Goal: Task Accomplishment & Management: Complete application form

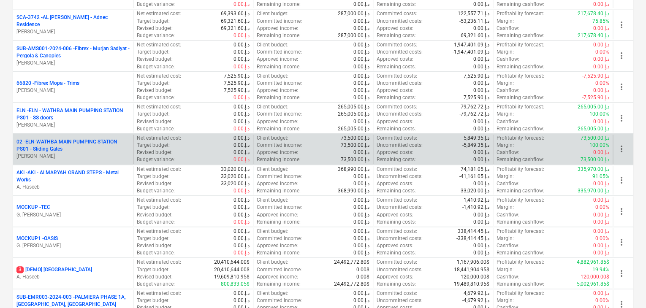
scroll to position [422, 0]
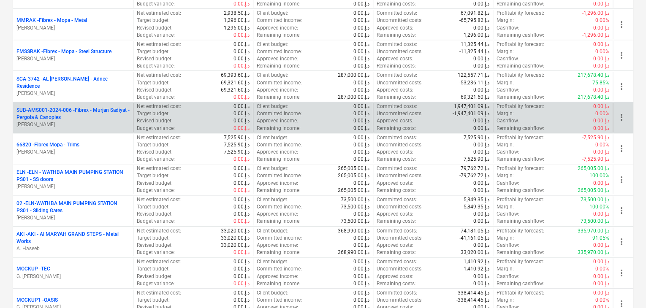
click at [79, 122] on p "[PERSON_NAME]" at bounding box center [72, 124] width 113 height 7
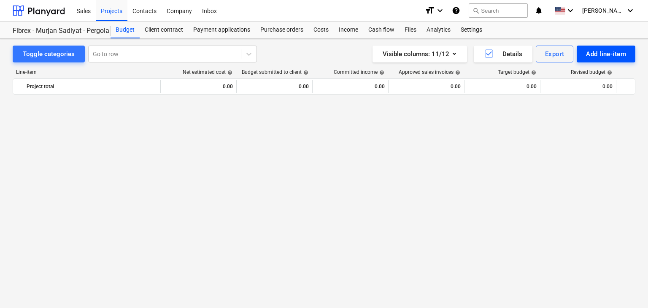
click at [602, 54] on div "Add line-item" at bounding box center [606, 54] width 40 height 11
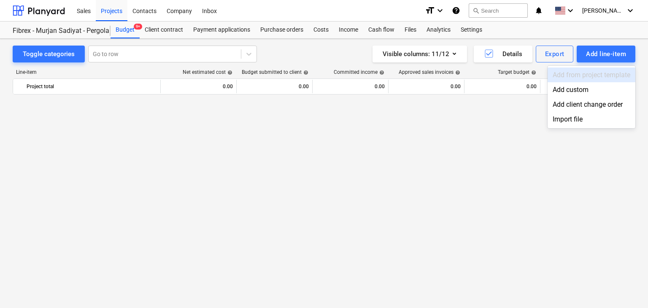
click at [573, 86] on div "Add custom" at bounding box center [592, 89] width 88 height 15
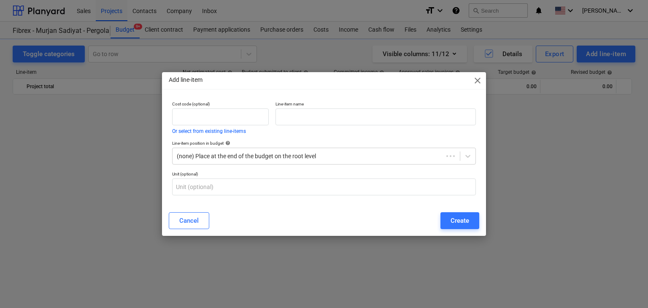
scroll to position [4804, 0]
click at [335, 114] on input "text" at bounding box center [376, 117] width 201 height 17
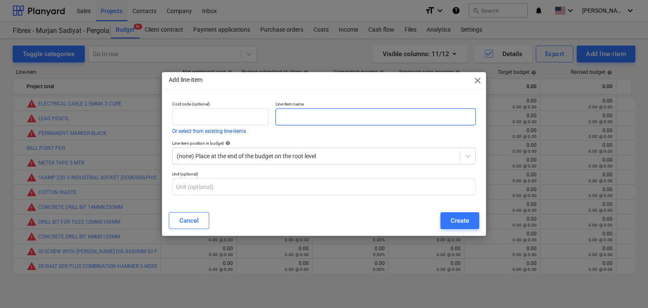
paste input "HAND GLOVES"
type input "HAND GLOVES"
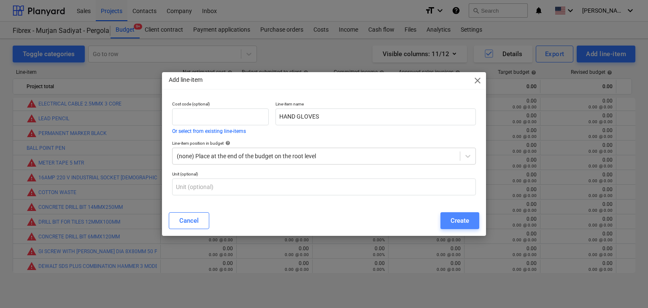
click at [462, 218] on div "Create" at bounding box center [460, 220] width 19 height 11
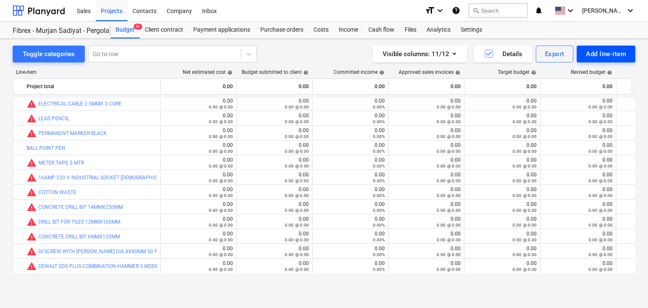
click at [607, 52] on div "Add line-item" at bounding box center [606, 54] width 40 height 11
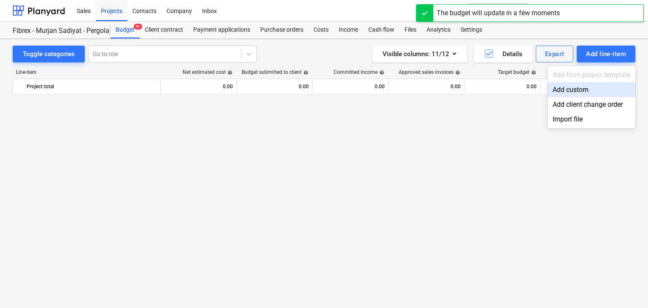
scroll to position [4804, 0]
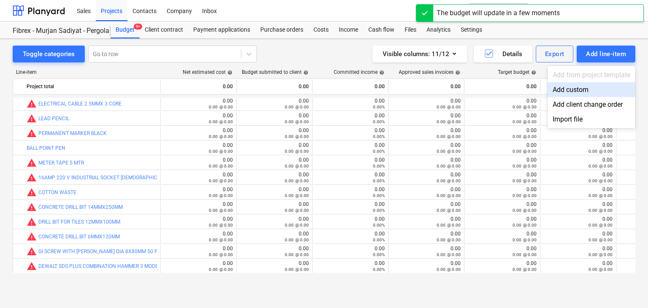
click at [561, 91] on div "Add custom" at bounding box center [592, 89] width 88 height 15
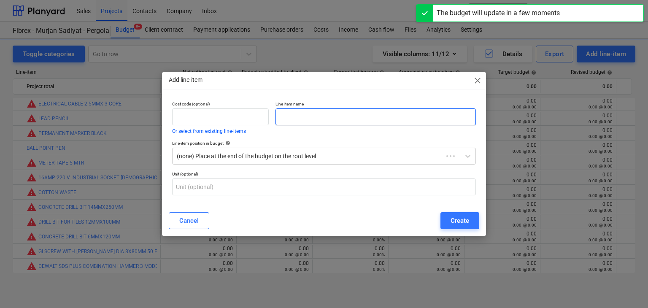
click at [290, 117] on input "text" at bounding box center [376, 117] width 201 height 17
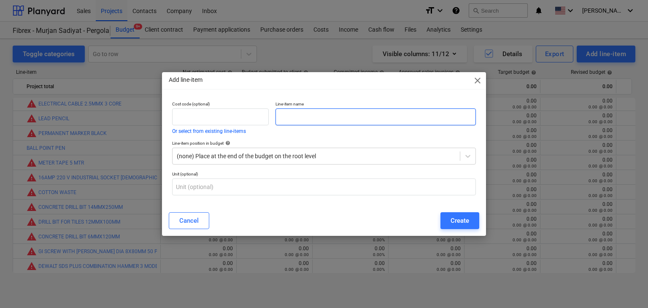
paste input "SAFETY GOOGLES BLACK"
type input "SAFETY GOOGLES BLACK"
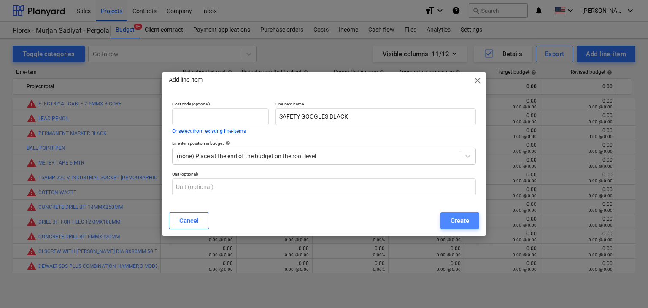
click at [452, 222] on div "Create" at bounding box center [460, 220] width 19 height 11
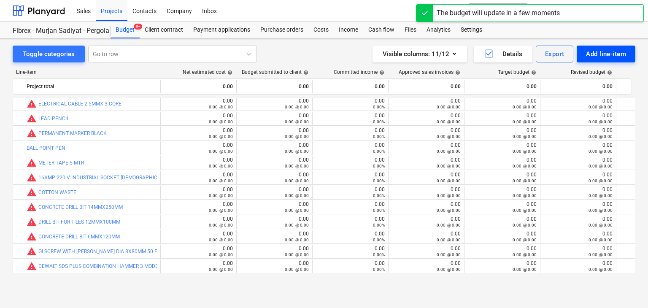
click at [603, 53] on div "Add line-item" at bounding box center [606, 54] width 40 height 11
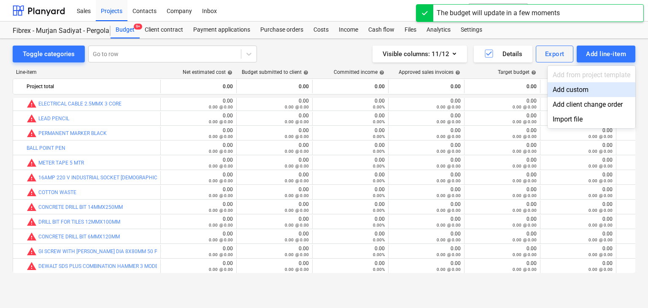
click at [567, 91] on div "Add custom" at bounding box center [592, 89] width 88 height 15
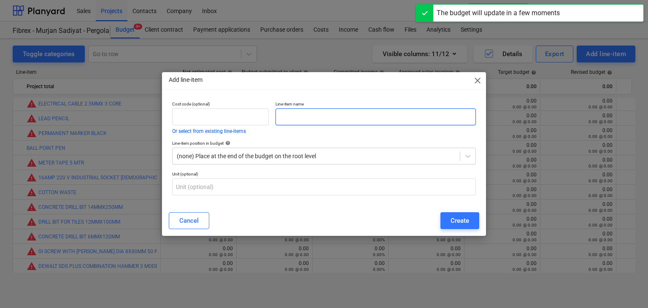
click at [297, 122] on input "text" at bounding box center [376, 117] width 201 height 17
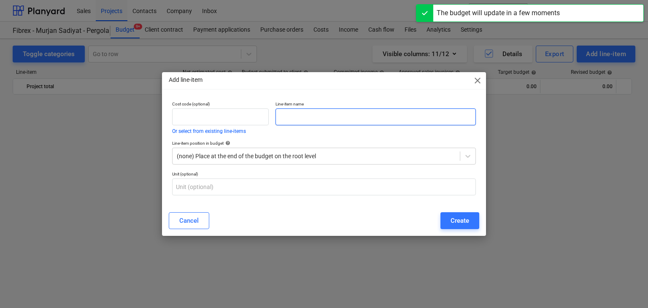
scroll to position [4804, 0]
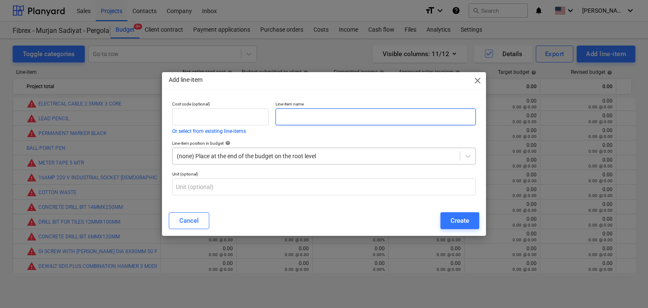
paste input "GLASS CATCHER 3 WAY"
type input "GLASS CATCHER 3 WAY"
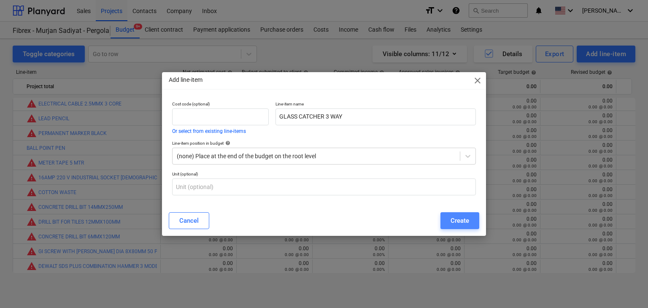
click at [468, 222] on div "Create" at bounding box center [460, 220] width 19 height 11
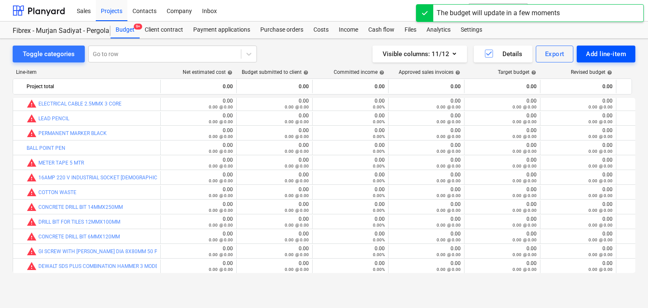
click at [595, 55] on div "Add line-item" at bounding box center [606, 54] width 40 height 11
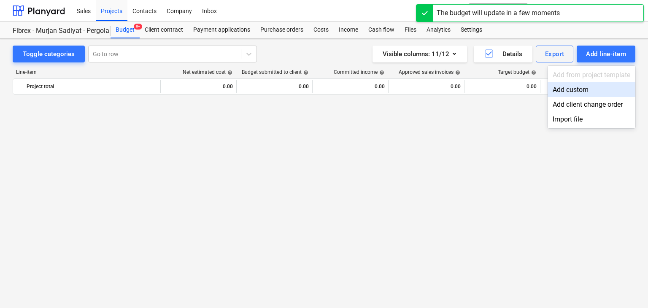
click at [569, 92] on div "Add custom" at bounding box center [592, 89] width 88 height 15
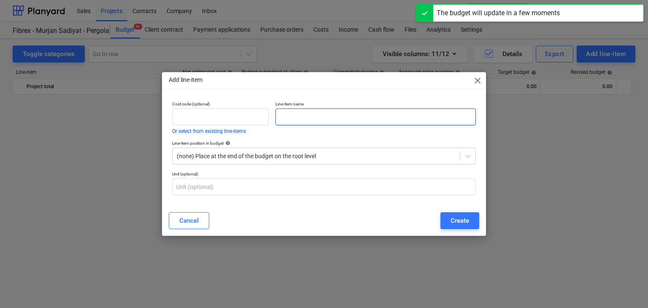
scroll to position [4804, 0]
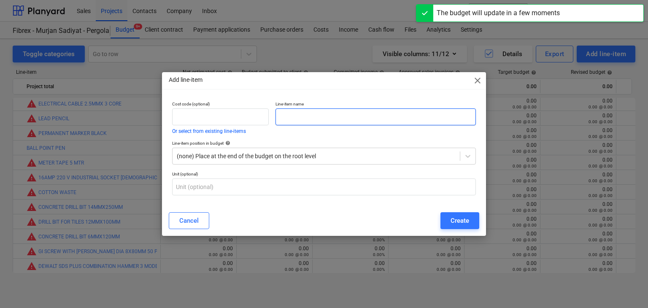
click at [284, 112] on input "text" at bounding box center [376, 117] width 201 height 17
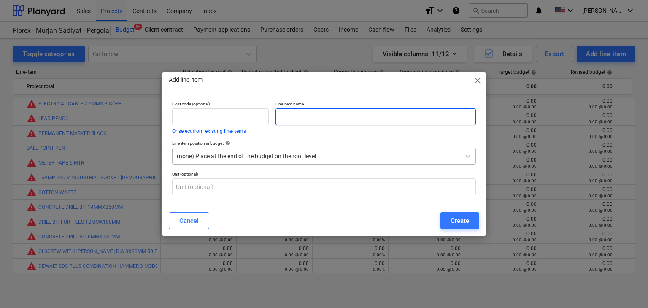
paste input "PVC PACKING 1 MM"
type input "PVC PACKING 1 MM"
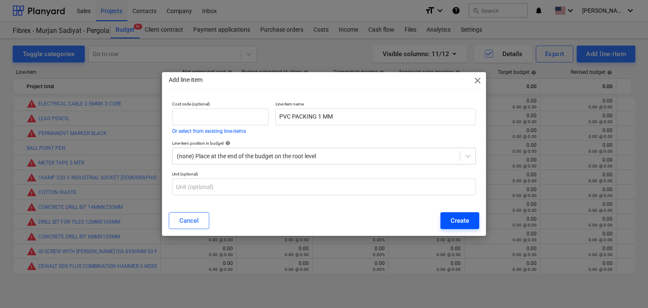
click at [447, 227] on button "Create" at bounding box center [460, 220] width 39 height 17
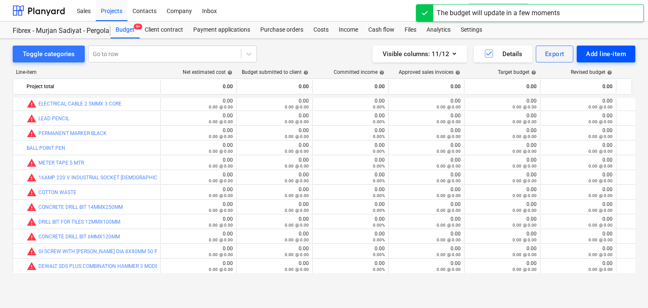
click at [595, 53] on div "Add line-item" at bounding box center [606, 54] width 40 height 11
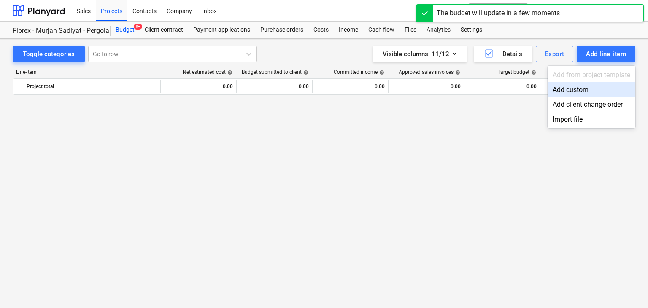
scroll to position [4804, 0]
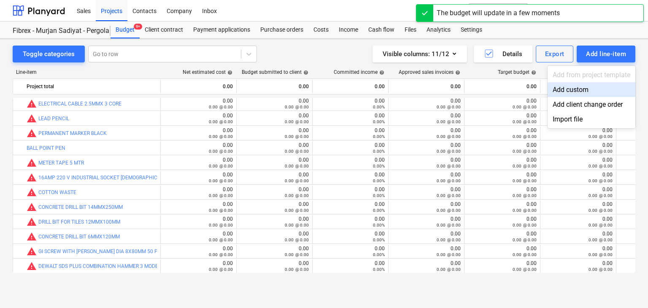
click at [567, 88] on div "Add custom" at bounding box center [592, 89] width 88 height 15
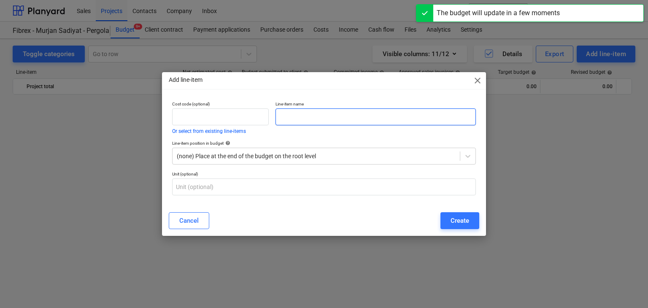
click at [304, 120] on input "text" at bounding box center [376, 117] width 201 height 17
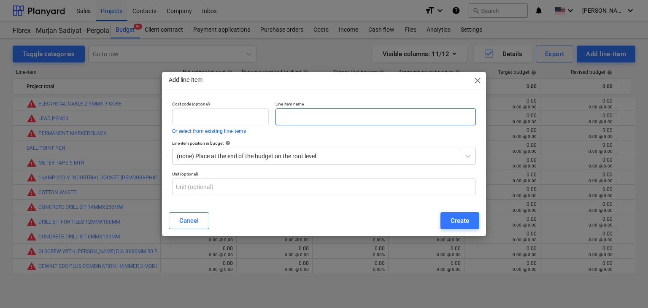
paste input "PVC PACKING 2 MM"
type input "PVC PACKING 2 MM"
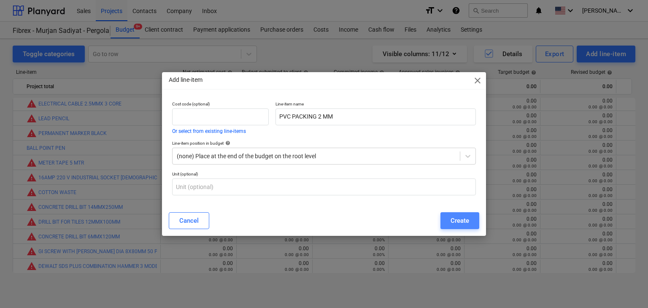
click at [461, 220] on div "Create" at bounding box center [460, 220] width 19 height 11
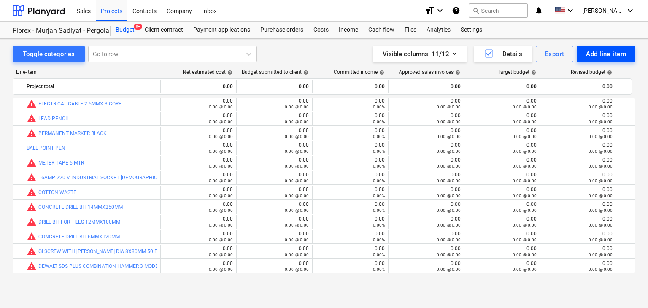
click at [606, 49] on div "Add line-item" at bounding box center [606, 54] width 40 height 11
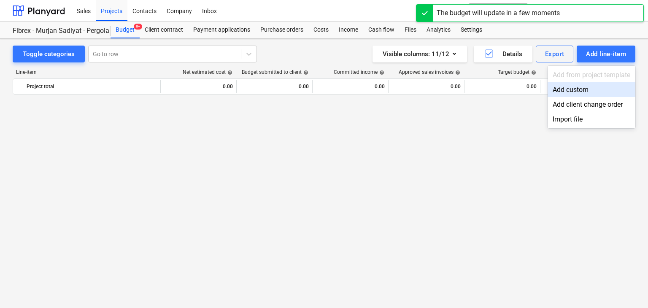
scroll to position [4804, 0]
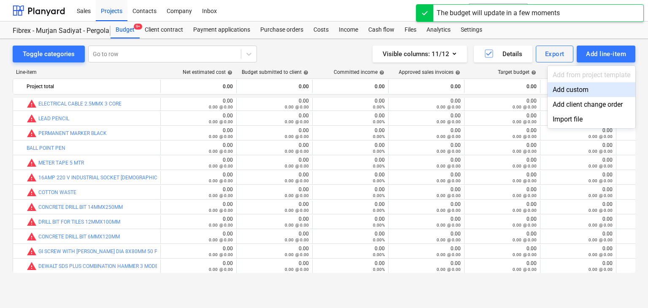
click at [571, 87] on div "Add custom" at bounding box center [592, 89] width 88 height 15
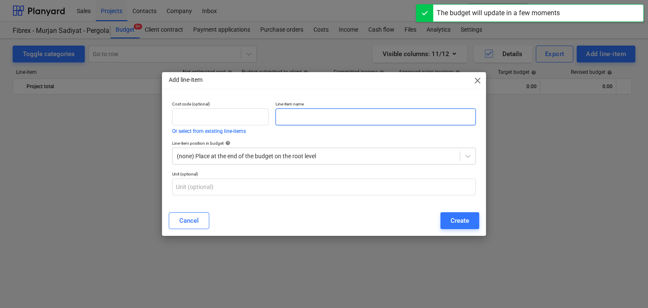
click at [284, 115] on input "text" at bounding box center [376, 117] width 201 height 17
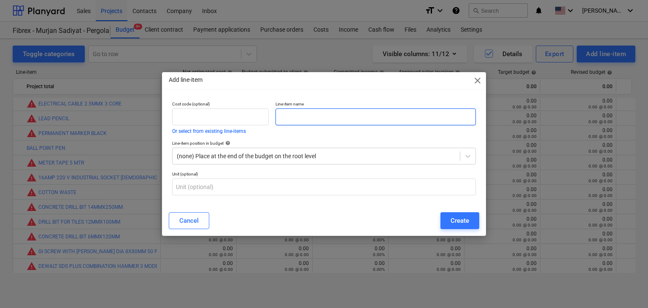
paste input "PVC PACKING 3 MM"
type input "PVC PACKING 3 MM"
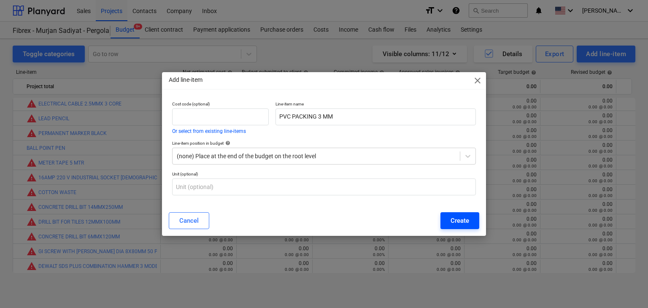
click at [455, 222] on div "Create" at bounding box center [460, 220] width 19 height 11
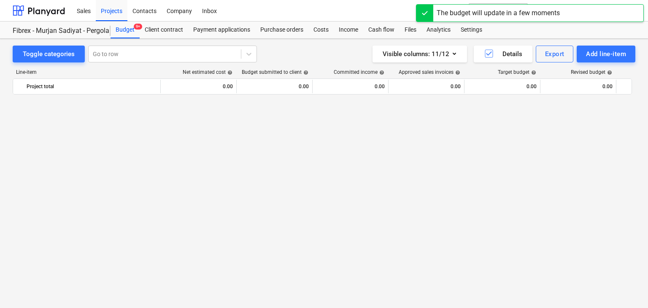
scroll to position [4804, 0]
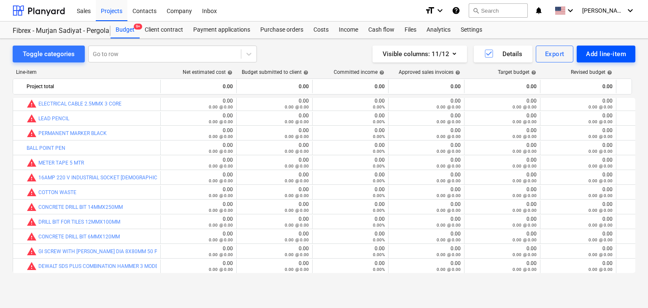
click at [603, 54] on div "Add line-item" at bounding box center [606, 54] width 40 height 11
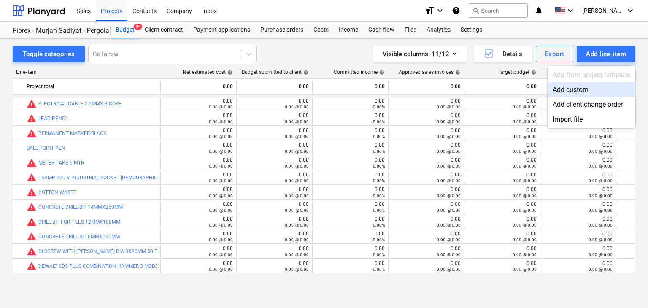
click at [576, 87] on div "Add custom" at bounding box center [592, 89] width 88 height 15
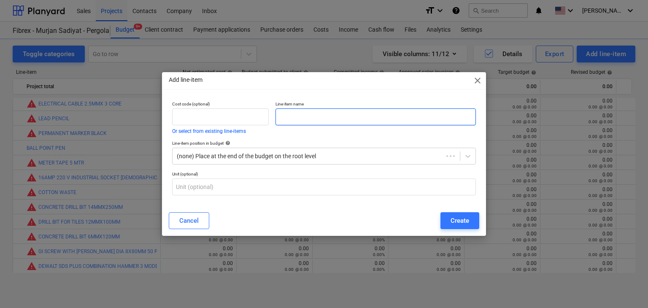
click at [336, 117] on input "text" at bounding box center [376, 117] width 201 height 17
paste input "JOTUN HARDTOP XP RAL 840HR 9010,PURE WHITE (COMP A & B) 20 L Pack"
type input "JOTUN HARDTOP XP RAL 840HR 9010,PURE WHITE (COMP A & B) 20 L Pack"
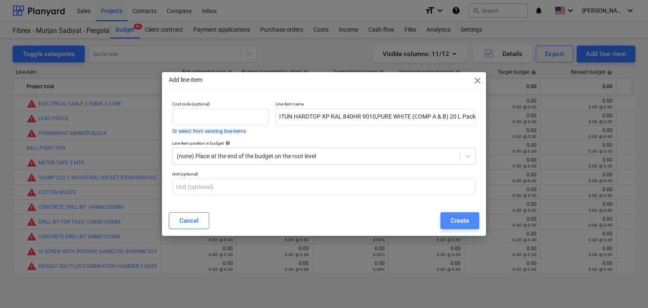
click at [458, 217] on div "Create" at bounding box center [460, 220] width 19 height 11
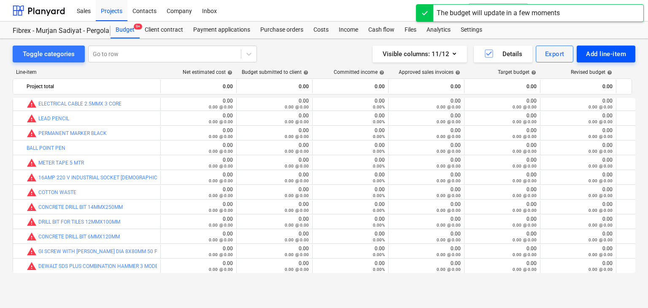
click at [596, 46] on button "Add line-item" at bounding box center [606, 54] width 59 height 17
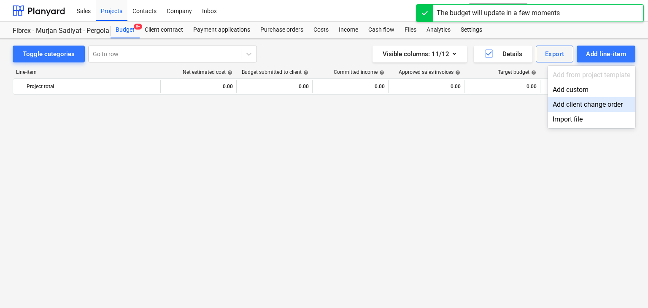
scroll to position [4804, 0]
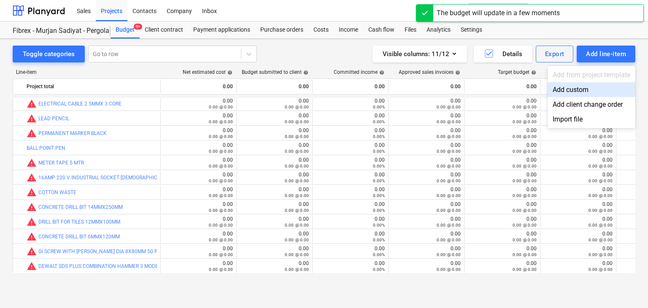
click at [570, 87] on div "Add custom" at bounding box center [592, 89] width 88 height 15
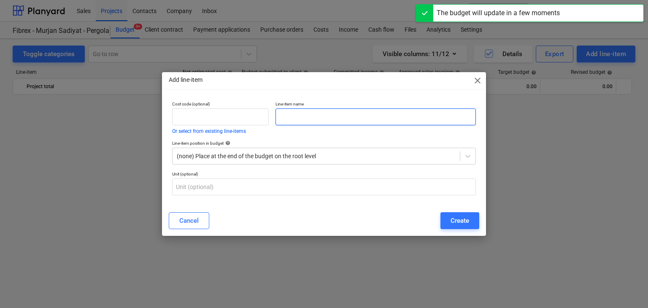
click at [316, 119] on input "text" at bounding box center [376, 117] width 201 height 17
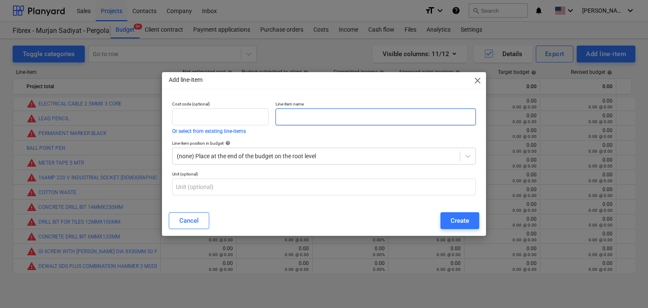
paste input "JOTUN HARDTOP XP NCS S4020-Y50R(COMP A & B) 20LTR PACK"
type input "JOTUN HARDTOP XP NCS S4020-Y50R(COMP A & B) 20LTR PACK"
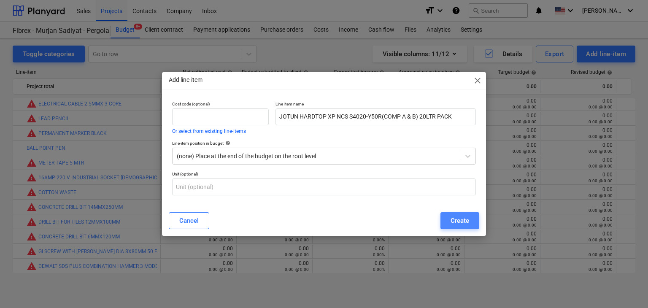
click at [451, 228] on button "Create" at bounding box center [460, 220] width 39 height 17
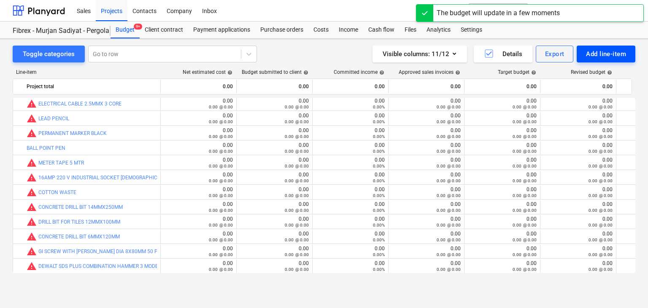
click at [602, 56] on div "Add line-item" at bounding box center [606, 54] width 40 height 11
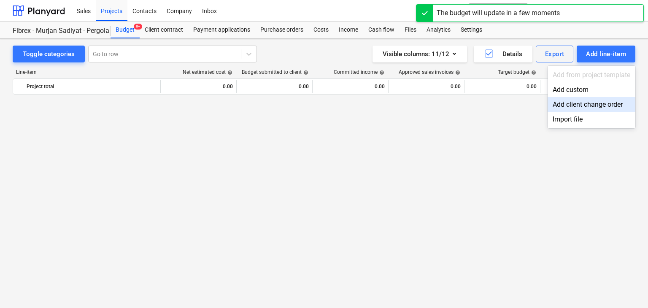
scroll to position [4804, 0]
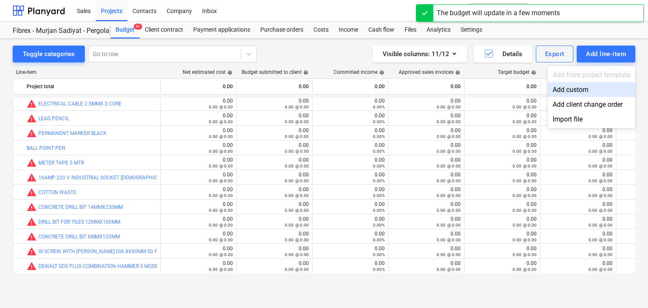
click at [566, 93] on div "Add custom" at bounding box center [592, 89] width 88 height 15
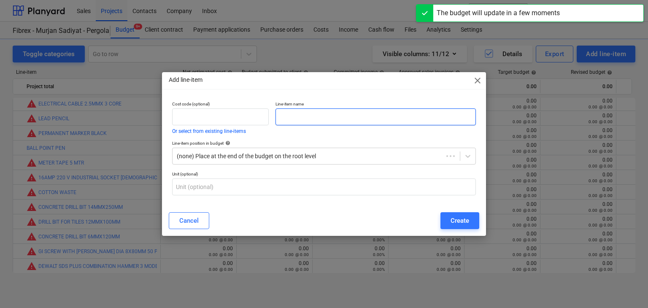
click at [306, 124] on input "text" at bounding box center [376, 117] width 201 height 17
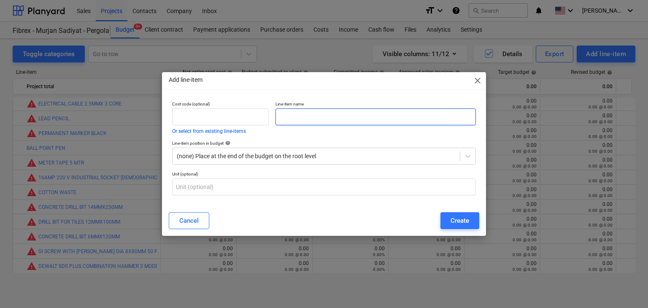
paste input "[PERSON_NAME] NO 10 - 20 L PACK"
type input "[PERSON_NAME] NO 10 - 20 L PACK"
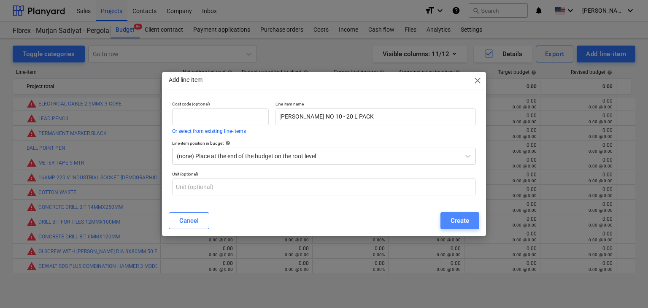
click at [452, 225] on div "Create" at bounding box center [460, 220] width 19 height 11
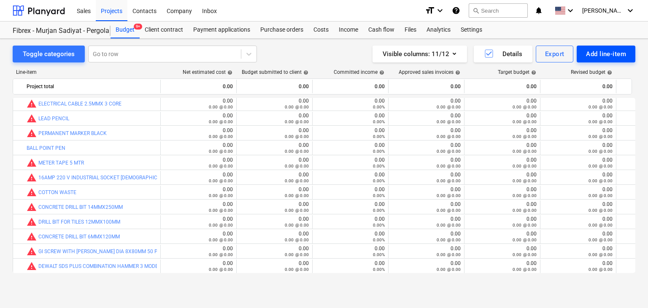
click at [599, 53] on div "Add line-item" at bounding box center [606, 54] width 40 height 11
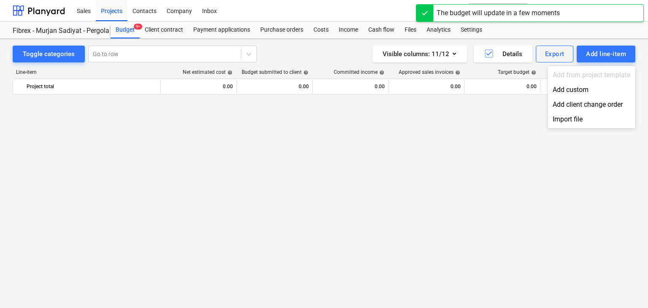
scroll to position [4804, 0]
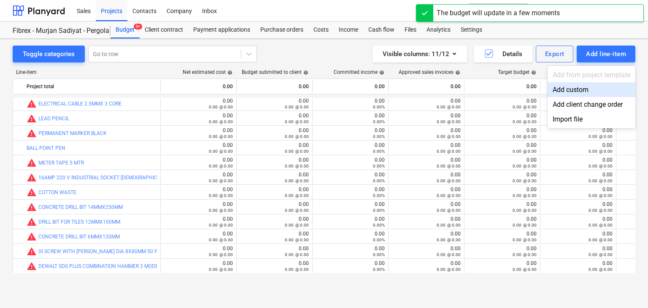
click at [565, 92] on div "Add custom" at bounding box center [592, 89] width 88 height 15
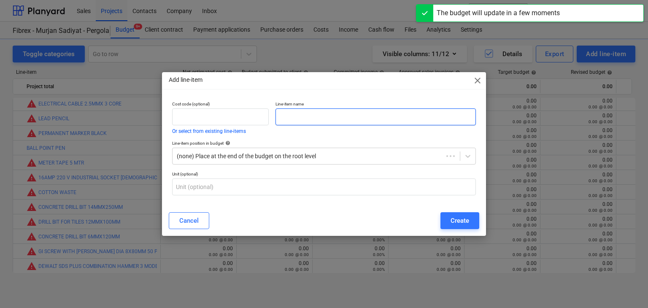
click at [284, 115] on input "text" at bounding box center [376, 117] width 201 height 17
paste input "[PERSON_NAME] NO 10 - 5 L PACK"
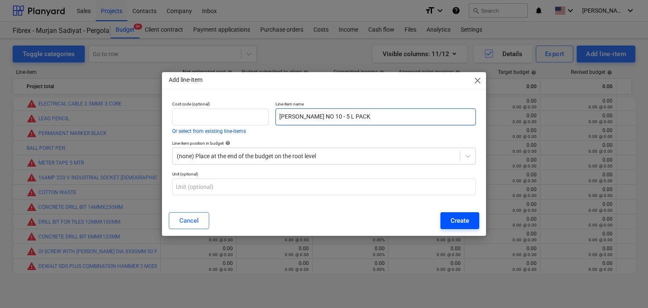
type input "[PERSON_NAME] NO 10 - 5 L PACK"
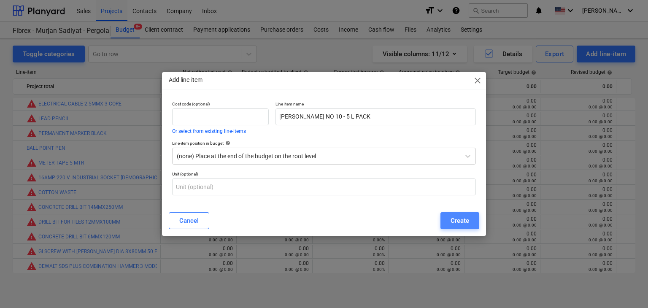
click at [457, 218] on div "Create" at bounding box center [460, 220] width 19 height 11
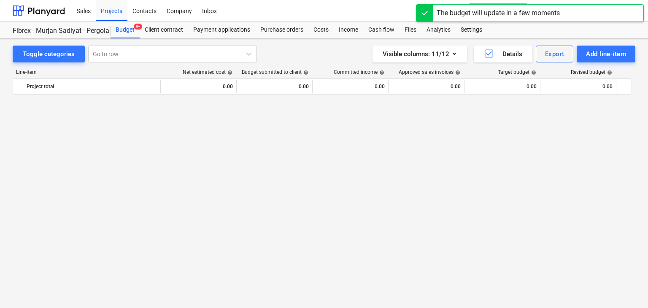
scroll to position [4804, 0]
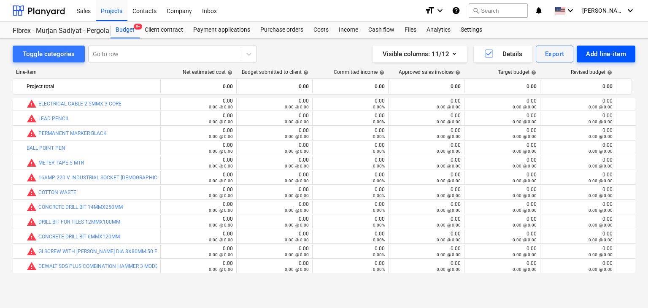
click at [602, 52] on div "Add line-item" at bounding box center [606, 54] width 40 height 11
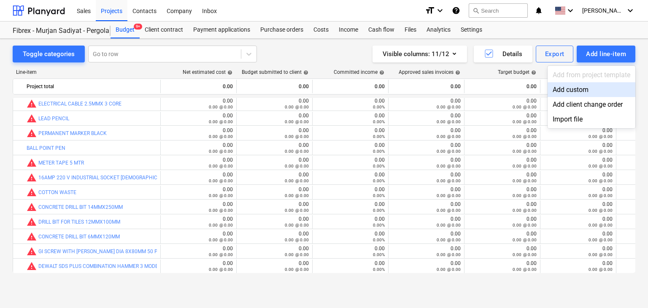
click at [574, 93] on div "Add custom" at bounding box center [592, 89] width 88 height 15
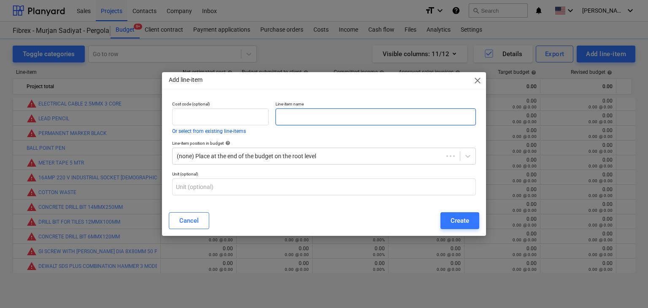
click at [334, 114] on input "text" at bounding box center [376, 117] width 201 height 17
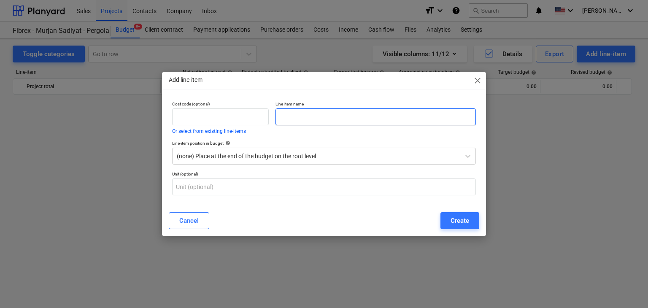
paste input "GI GR 8.8 M12 THREADED ROD @ 2 MTR LONG"
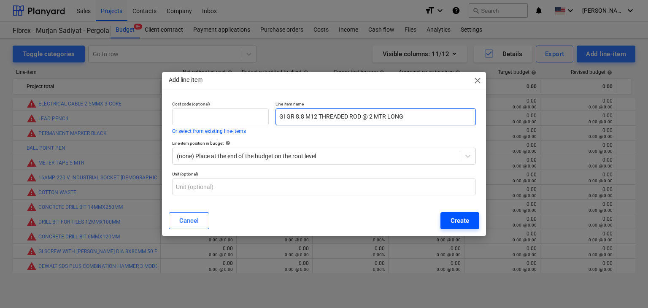
type input "GI GR 8.8 M12 THREADED ROD @ 2 MTR LONG"
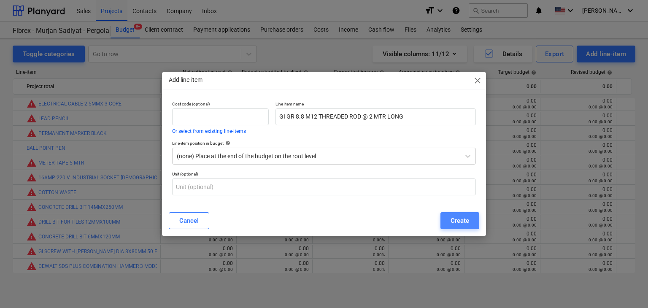
click at [457, 221] on div "Create" at bounding box center [460, 220] width 19 height 11
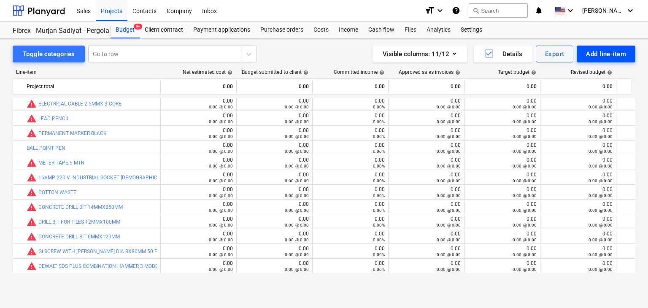
click at [608, 53] on div "Add line-item" at bounding box center [606, 54] width 40 height 11
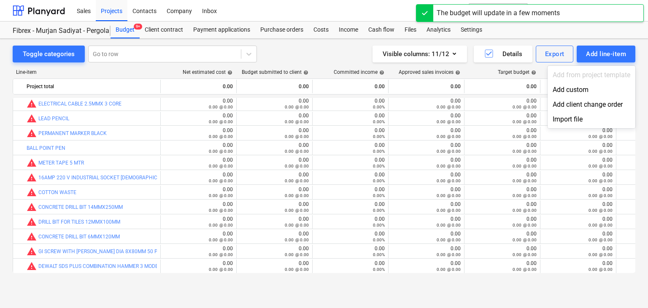
click at [563, 85] on div "Add custom" at bounding box center [592, 89] width 88 height 15
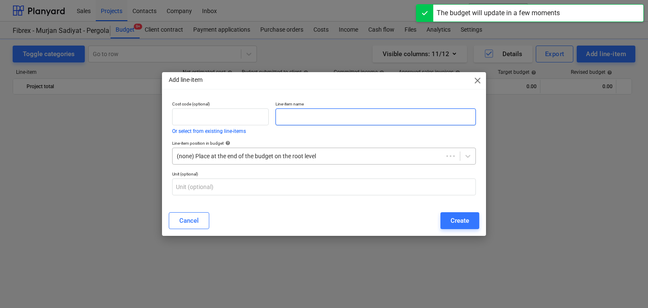
click at [331, 113] on input "text" at bounding box center [376, 117] width 201 height 17
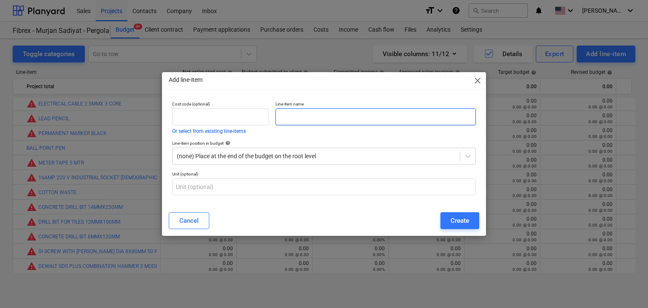
paste input "GI GR 8.8 M12 NUT & WASHER"
type input "GI GR 8.8 M12 NUT & WASHER"
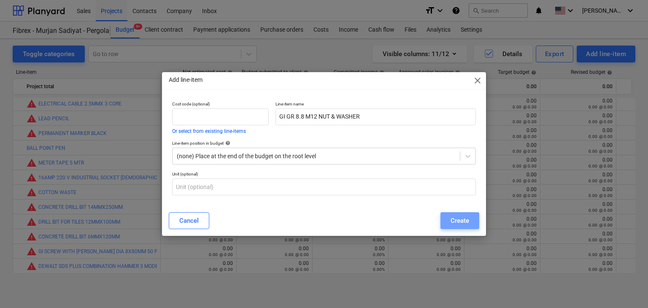
click at [446, 226] on button "Create" at bounding box center [460, 220] width 39 height 17
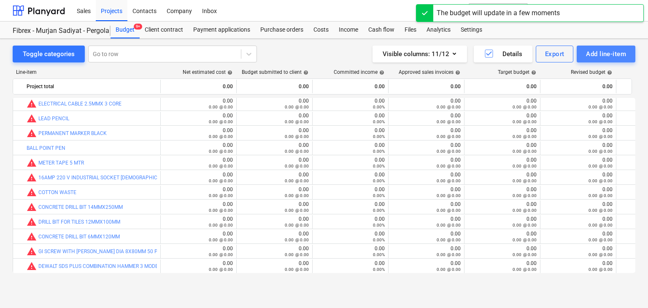
click at [609, 54] on div "Add line-item" at bounding box center [606, 54] width 40 height 11
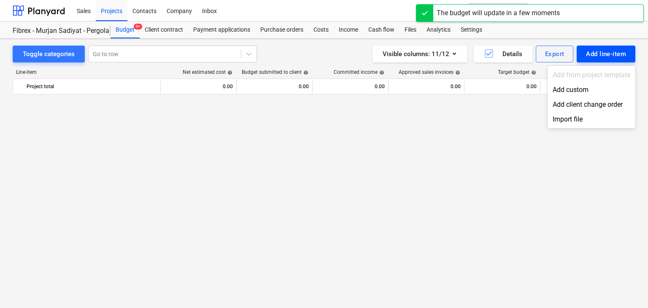
scroll to position [4804, 0]
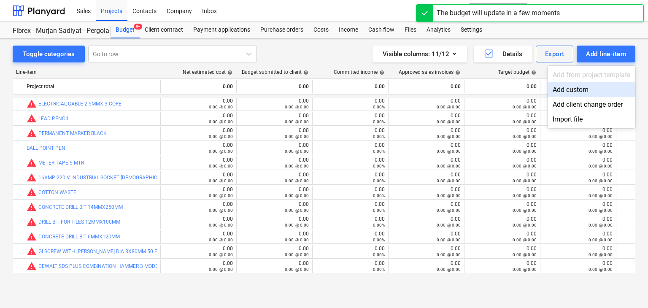
click at [572, 90] on div "Add custom" at bounding box center [592, 89] width 88 height 15
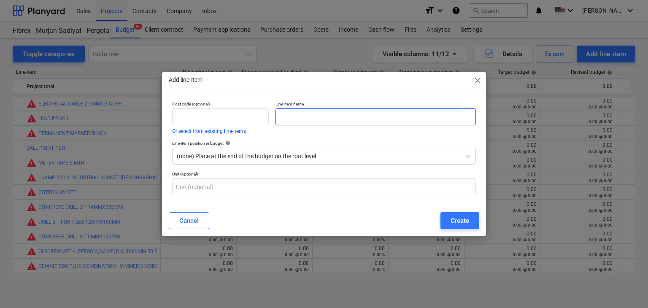
click at [288, 117] on input "text" at bounding box center [376, 117] width 201 height 17
type input "GI GR 8.8 M6 WASHER"
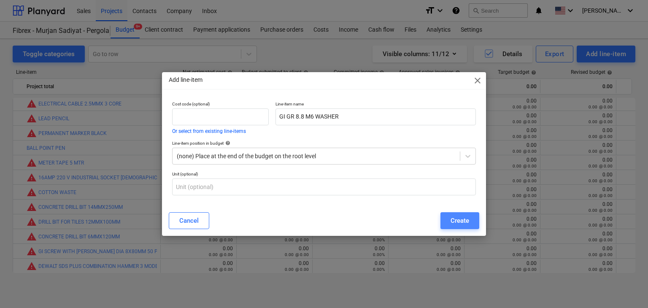
click at [468, 220] on div "Create" at bounding box center [460, 220] width 19 height 11
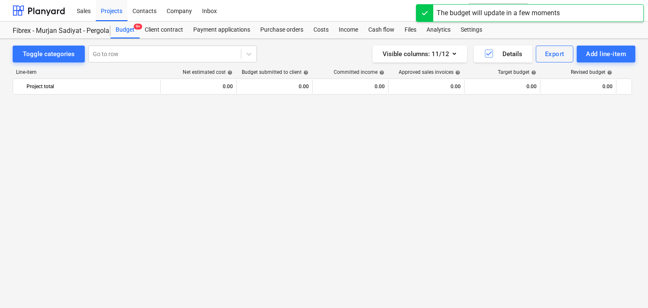
scroll to position [4804, 0]
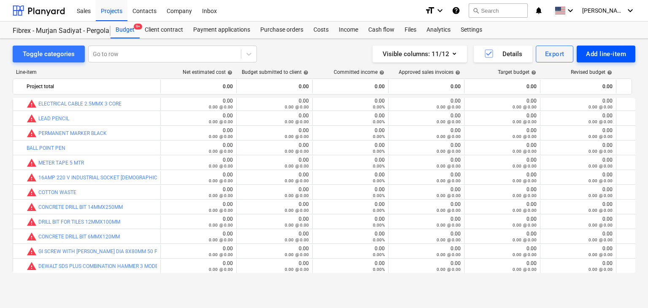
click at [592, 49] on div "Add line-item" at bounding box center [606, 54] width 40 height 11
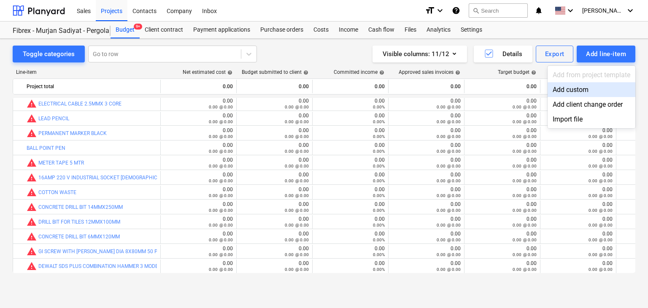
click at [571, 83] on div "Add custom" at bounding box center [592, 89] width 88 height 15
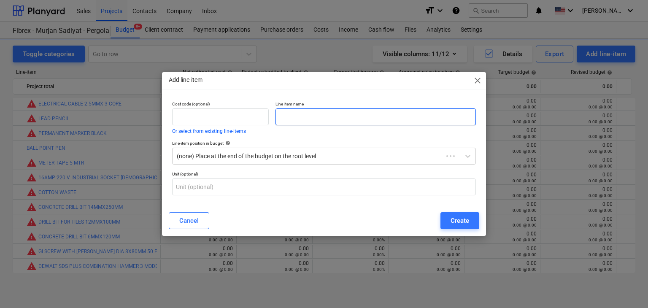
click at [350, 119] on input "text" at bounding box center [376, 117] width 201 height 17
paste input "NATIONAL POLYESTER PUTTY (LIGHT WEIGHT) 3.5 KG"
type input "NATIONAL POLYESTER PUTTY (LIGHT WEIGHT) 3.5 KG"
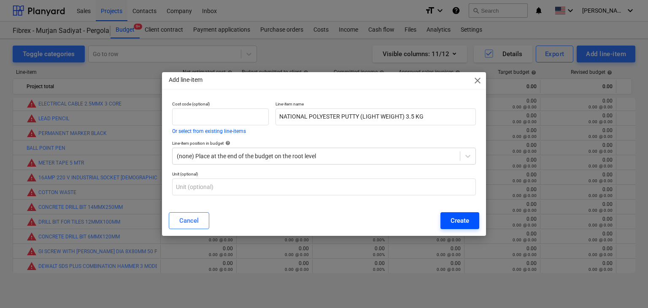
click at [452, 217] on div "Create" at bounding box center [460, 220] width 19 height 11
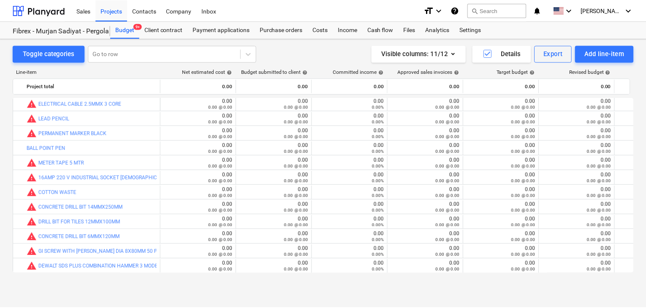
scroll to position [5011, 0]
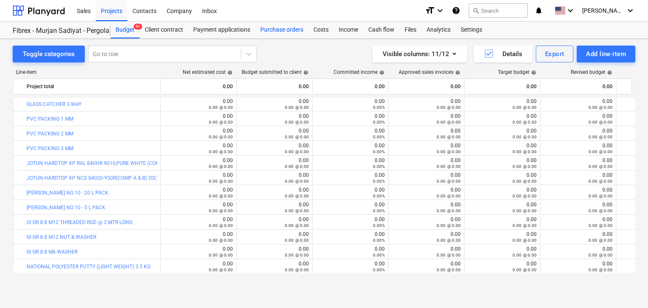
click at [279, 26] on div "Purchase orders" at bounding box center [281, 30] width 53 height 17
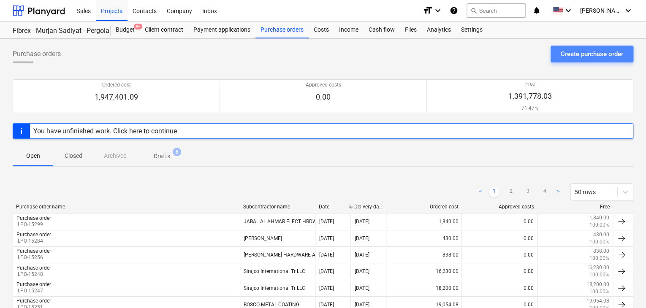
click at [570, 54] on div "Create purchase order" at bounding box center [592, 54] width 62 height 11
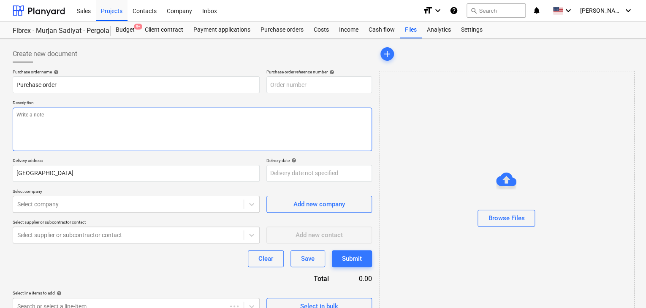
type input "SUB-AMS001-2024-006-PO-211"
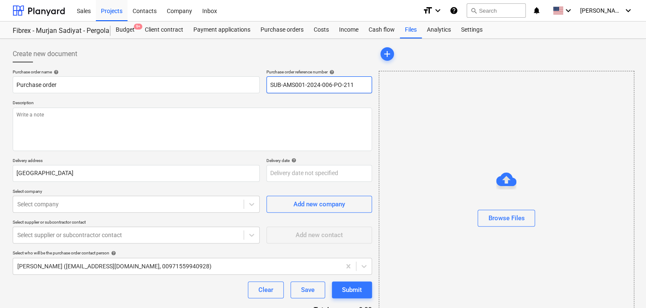
drag, startPoint x: 366, startPoint y: 87, endPoint x: 208, endPoint y: 72, distance: 158.7
click at [208, 72] on div "Purchase order name help Purchase order Purchase order reference number help SU…" at bounding box center [192, 81] width 359 height 24
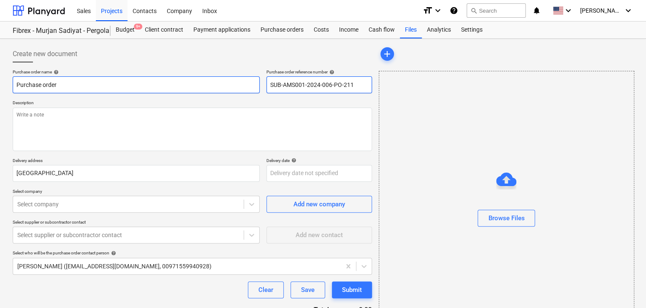
drag, startPoint x: 352, startPoint y: 82, endPoint x: 194, endPoint y: 86, distance: 157.5
click at [194, 86] on div "Purchase order name help Purchase order Purchase order reference number help SU…" at bounding box center [192, 81] width 359 height 24
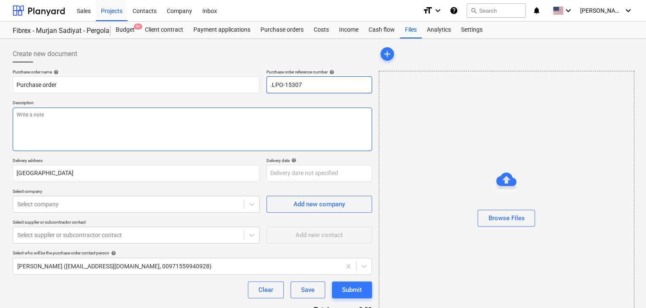
type input ".LPO-15307"
click at [32, 128] on textarea at bounding box center [192, 129] width 359 height 43
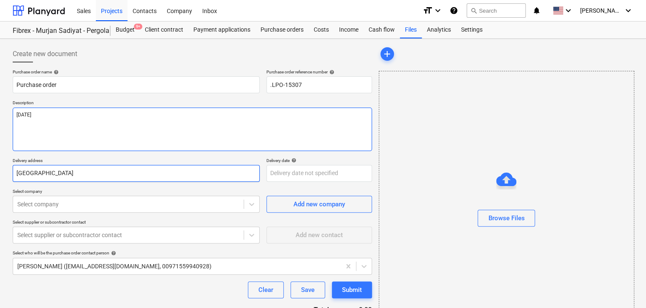
type textarea "[DATE]"
click at [45, 174] on input "[GEOGRAPHIC_DATA]" at bounding box center [136, 173] width 247 height 17
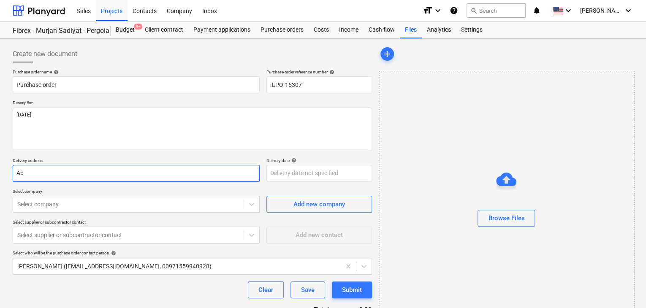
type input "A"
type input "LUCKY ENGINEERING SERVICES"
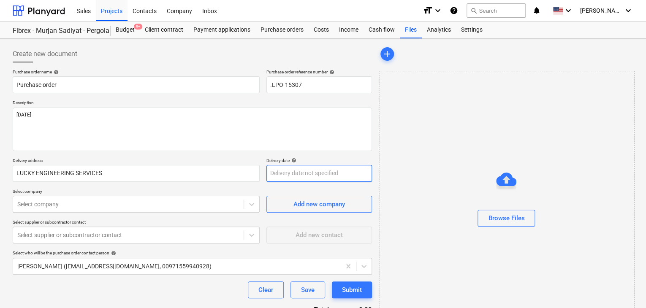
click at [278, 176] on body "Sales Projects Contacts Company Inbox format_size keyboard_arrow_down help sear…" at bounding box center [323, 154] width 646 height 308
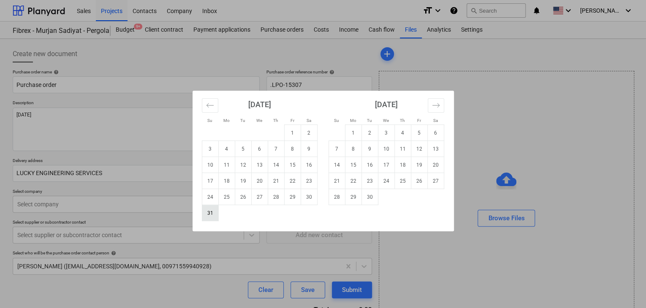
click at [217, 214] on td "31" at bounding box center [210, 213] width 16 height 16
type input "[DATE]"
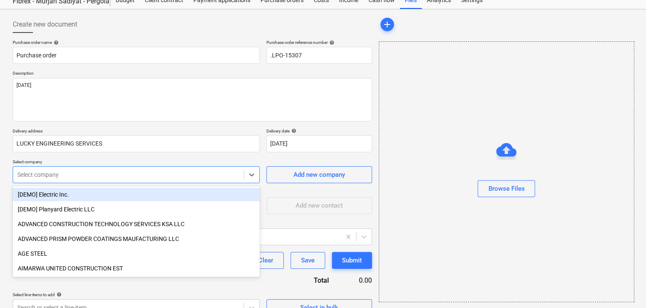
click at [68, 203] on body "Sales Projects Contacts Company Inbox format_size keyboard_arrow_down help sear…" at bounding box center [323, 124] width 646 height 308
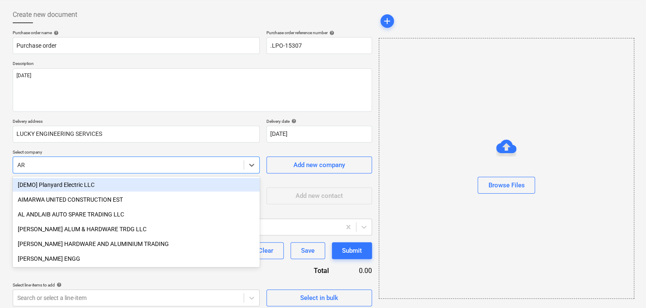
type input "ARI"
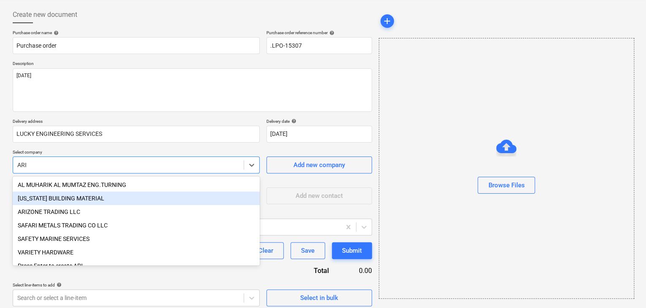
click at [61, 203] on div "[US_STATE] BUILDING MATERIAL" at bounding box center [136, 199] width 247 height 14
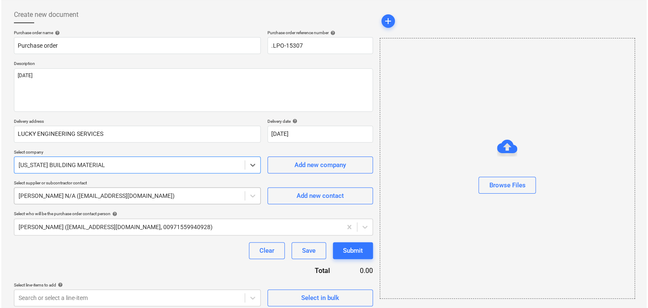
scroll to position [44, 0]
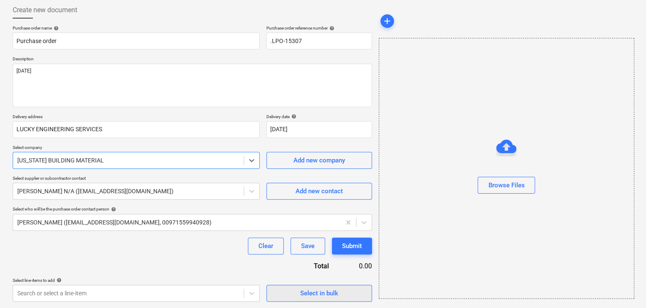
click at [319, 297] on div "Select in bulk" at bounding box center [319, 293] width 38 height 11
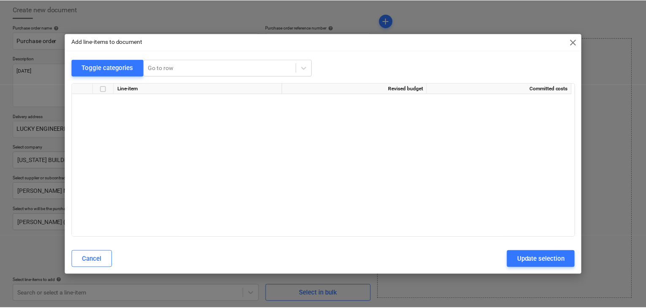
scroll to position [3562, 0]
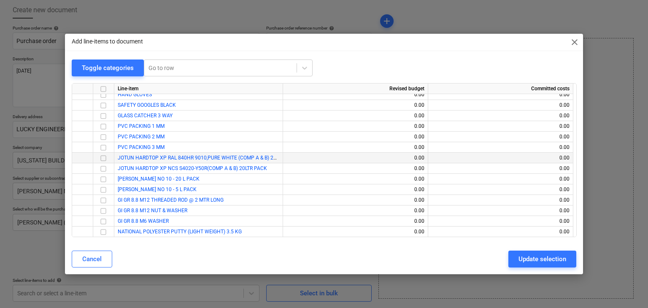
click at [106, 157] on input "checkbox" at bounding box center [103, 158] width 10 height 10
click at [103, 168] on input "checkbox" at bounding box center [103, 169] width 10 height 10
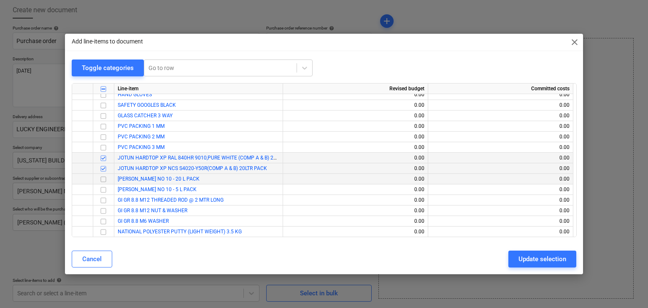
click at [104, 181] on input "checkbox" at bounding box center [103, 179] width 10 height 10
click at [100, 193] on input "checkbox" at bounding box center [103, 190] width 10 height 10
drag, startPoint x: 534, startPoint y: 264, endPoint x: 185, endPoint y: 231, distance: 350.3
click at [532, 263] on div "Update selection" at bounding box center [543, 259] width 48 height 11
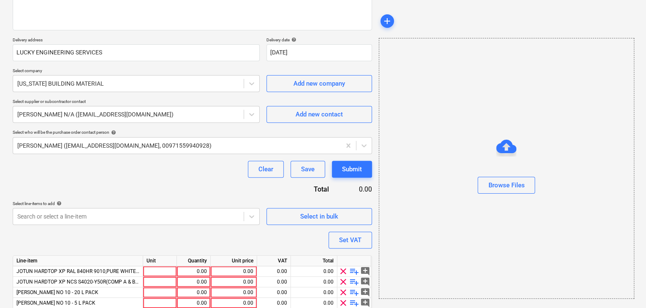
scroll to position [155, 0]
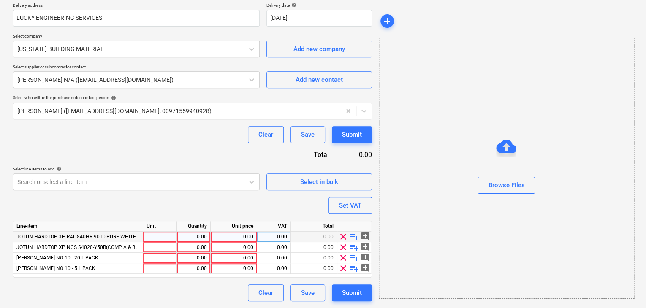
click at [164, 241] on div at bounding box center [160, 237] width 34 height 11
type input "DRUM"
click at [155, 245] on div at bounding box center [160, 247] width 34 height 11
click at [344, 235] on span "clear" at bounding box center [343, 237] width 10 height 10
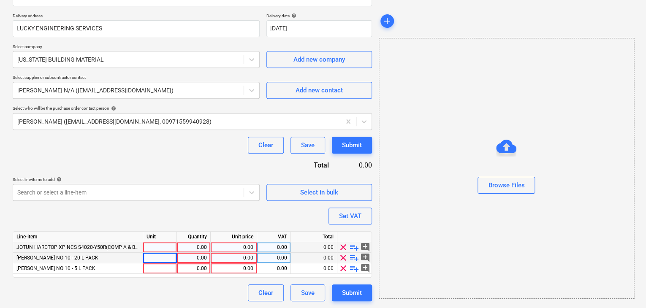
click at [344, 235] on div at bounding box center [354, 237] width 34 height 11
click at [343, 246] on span "clear" at bounding box center [343, 247] width 10 height 10
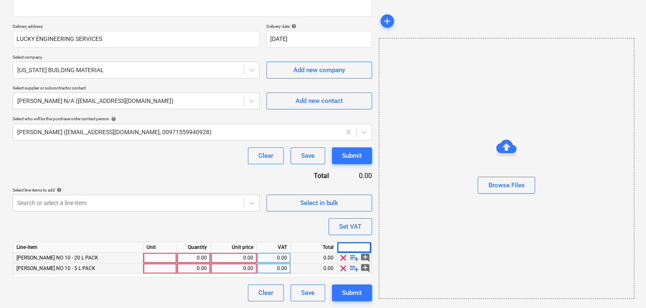
scroll to position [134, 0]
click at [343, 246] on div at bounding box center [354, 248] width 34 height 11
click at [348, 256] on div "clear playlist_add add_comment" at bounding box center [354, 258] width 34 height 11
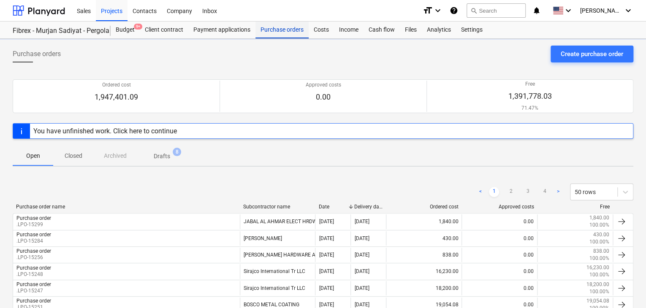
click at [301, 38] on div "Purchase orders" at bounding box center [281, 30] width 53 height 17
click at [584, 64] on div "Purchase orders Create purchase order" at bounding box center [323, 58] width 621 height 24
click at [581, 53] on div "Create purchase order" at bounding box center [592, 54] width 62 height 11
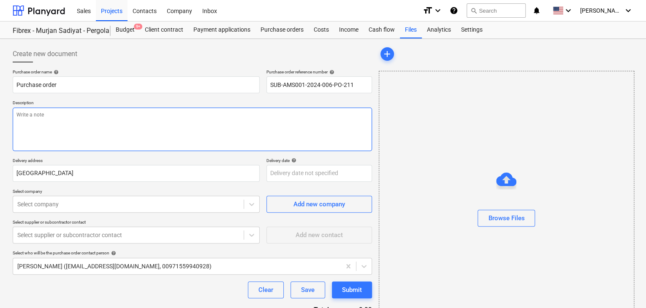
click at [317, 114] on textarea at bounding box center [192, 129] width 359 height 43
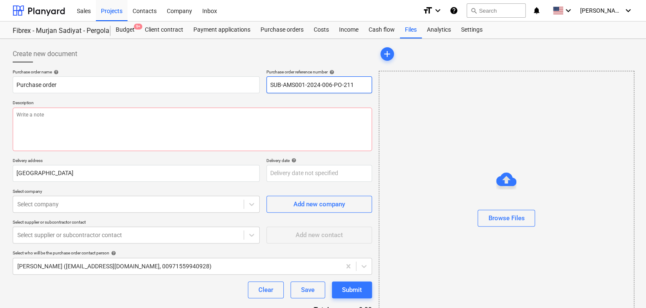
drag, startPoint x: 356, startPoint y: 82, endPoint x: 266, endPoint y: 82, distance: 89.9
click at [266, 82] on input "SUB-AMS001-2024-006-PO-211" at bounding box center [319, 84] width 106 height 17
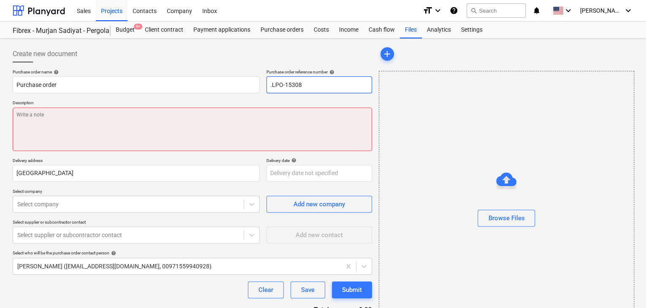
type input ".LPO-15308"
click at [123, 119] on textarea at bounding box center [192, 129] width 359 height 43
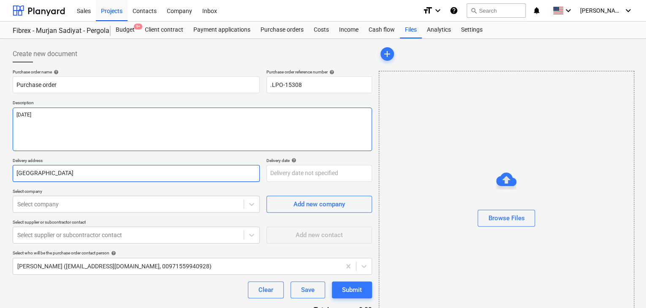
type textarea "[DATE]"
click at [68, 171] on input "[GEOGRAPHIC_DATA]" at bounding box center [136, 173] width 247 height 17
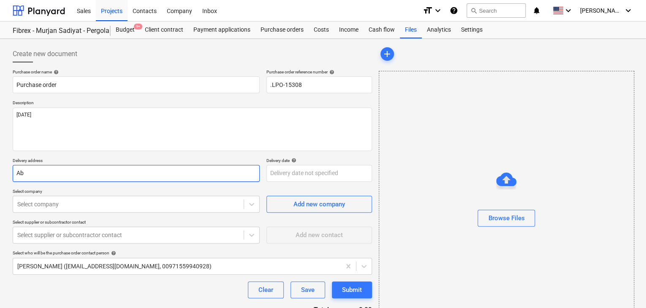
type input "A"
type input "LUCKY ENGINEERING SERVICES"
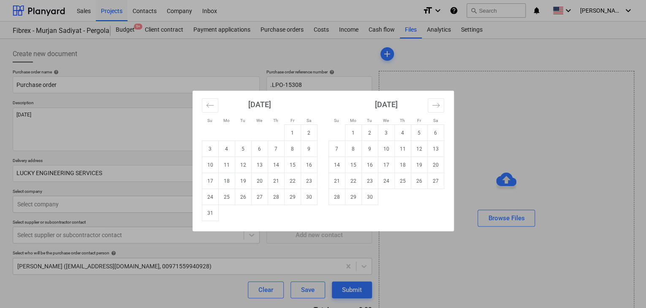
click at [276, 170] on body "Sales Projects Contacts Company Inbox format_size keyboard_arrow_down help sear…" at bounding box center [323, 154] width 646 height 308
click at [214, 215] on td "31" at bounding box center [210, 213] width 16 height 16
type input "[DATE]"
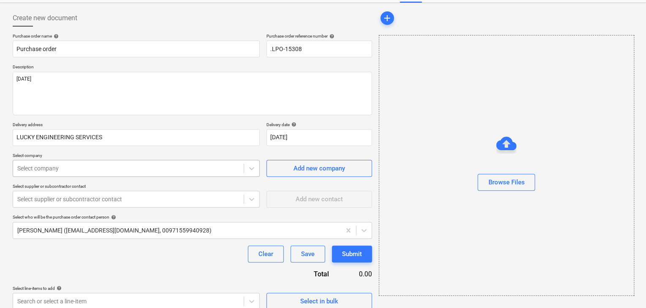
click at [41, 204] on body "Sales Projects Contacts Company Inbox format_size keyboard_arrow_down help sear…" at bounding box center [323, 118] width 646 height 308
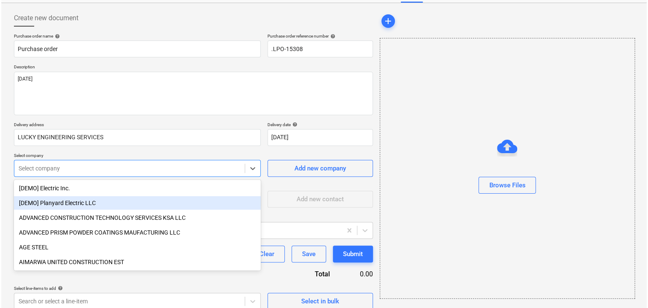
scroll to position [39, 0]
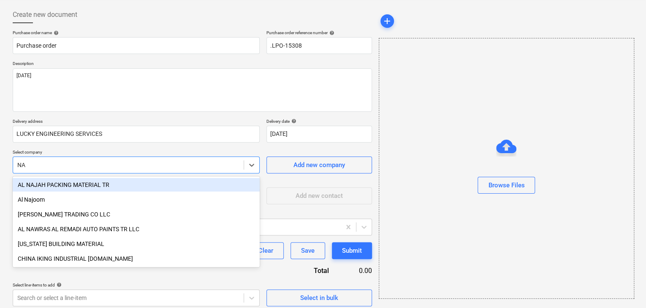
type input "NAT"
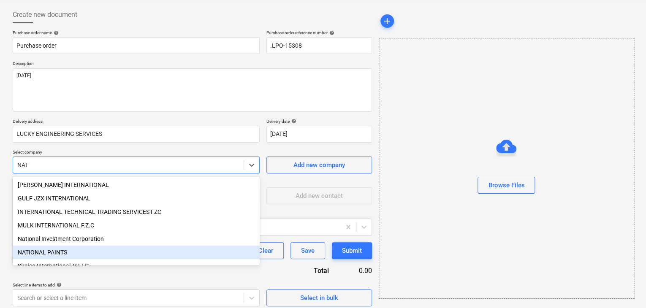
click at [46, 249] on div "NATIONAL PAINTS" at bounding box center [136, 253] width 247 height 14
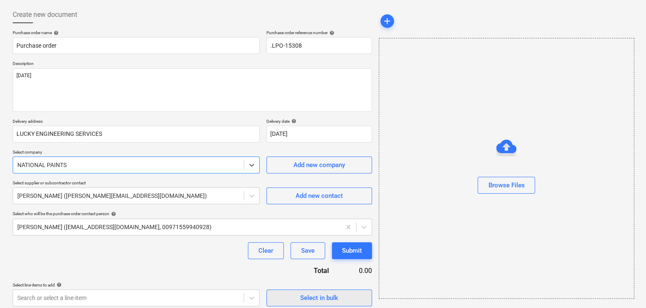
click at [297, 295] on span "Select in bulk" at bounding box center [319, 298] width 84 height 11
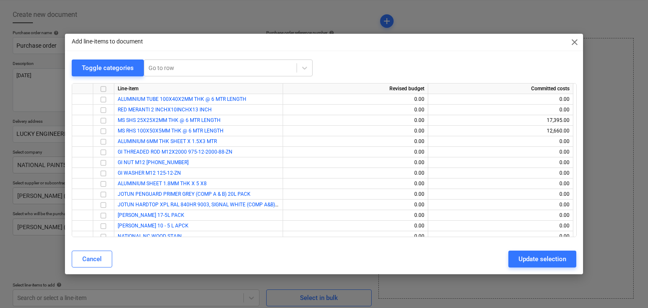
drag, startPoint x: 573, startPoint y: 85, endPoint x: 583, endPoint y: 205, distance: 120.7
click at [583, 241] on div "Toggle categories Go to row Line-item Revised budget Committed costs ALUMINIUM …" at bounding box center [324, 152] width 519 height 185
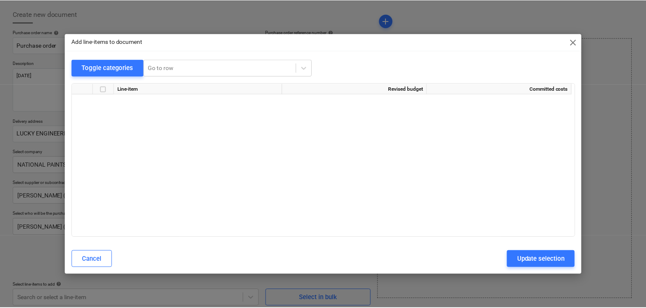
scroll to position [3562, 0]
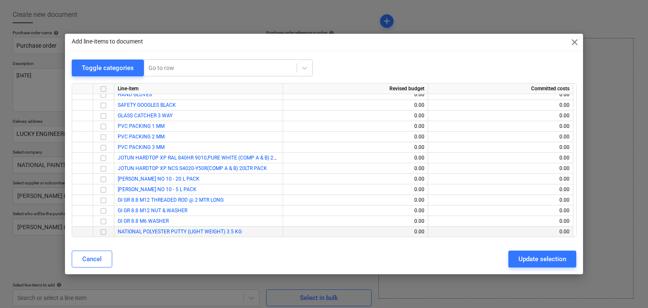
click at [105, 231] on input "checkbox" at bounding box center [103, 232] width 10 height 10
click at [533, 256] on div "Update selection" at bounding box center [543, 259] width 48 height 11
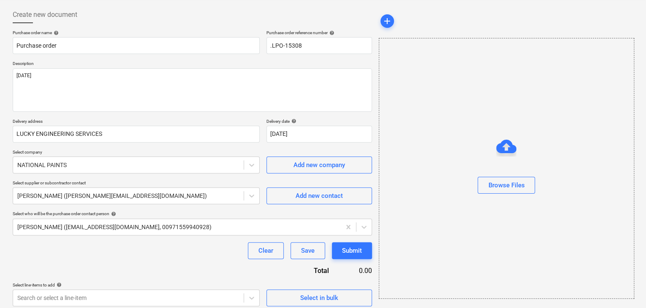
scroll to position [123, 0]
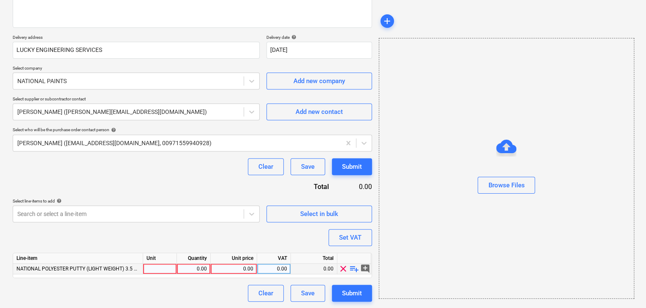
drag, startPoint x: 158, startPoint y: 265, endPoint x: 155, endPoint y: 259, distance: 6.4
click at [158, 264] on div at bounding box center [160, 269] width 34 height 11
type input "GLN"
click at [195, 273] on div "0.00" at bounding box center [193, 269] width 27 height 11
type input "3"
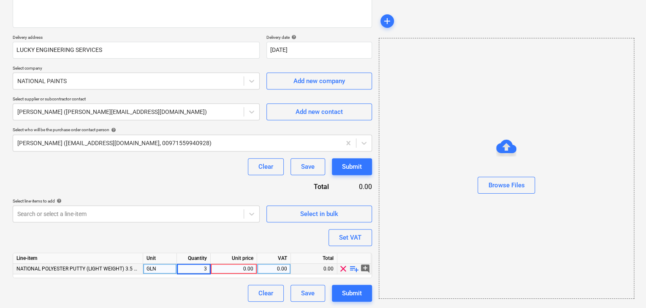
click at [241, 269] on div "0.00" at bounding box center [233, 269] width 39 height 11
type input "26.56"
click at [439, 242] on div "Browse Files" at bounding box center [506, 168] width 255 height 261
click at [346, 233] on div "Set VAT" at bounding box center [350, 237] width 22 height 11
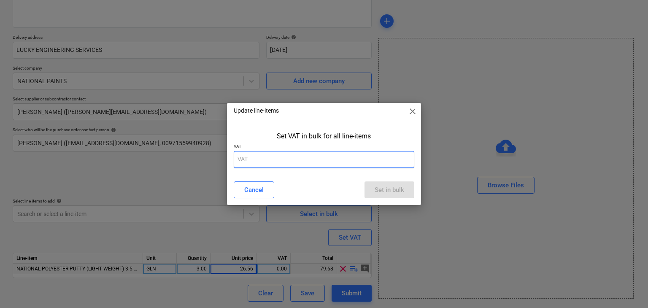
click at [255, 166] on input "text" at bounding box center [324, 159] width 181 height 17
type input "5"
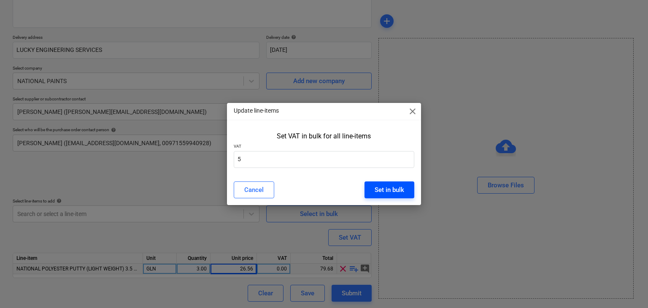
click at [374, 186] on button "Set in bulk" at bounding box center [390, 190] width 50 height 17
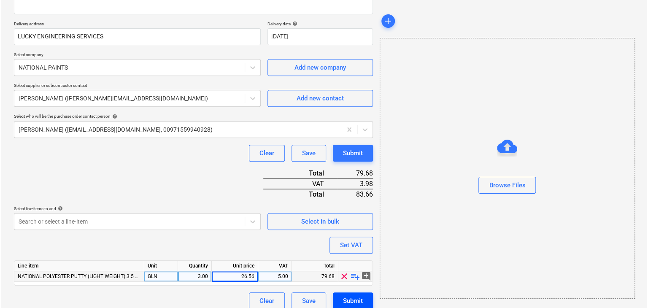
scroll to position [144, 0]
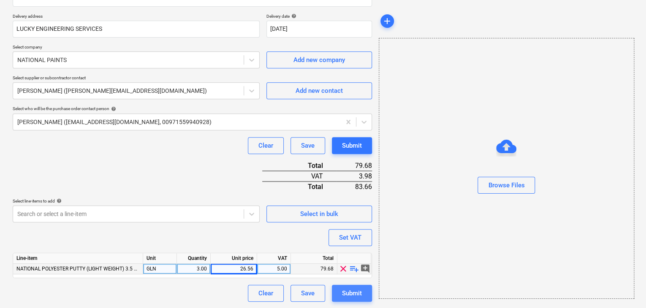
click at [350, 293] on div "Submit" at bounding box center [352, 293] width 20 height 11
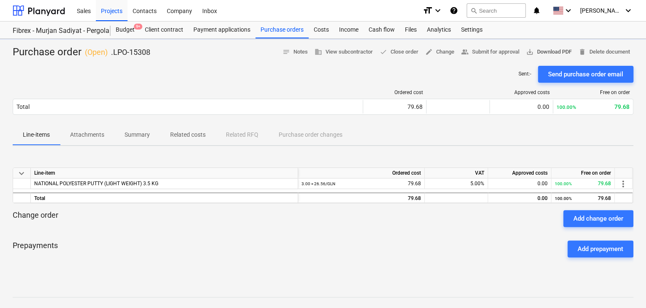
click at [555, 51] on span "save_alt Download PDF" at bounding box center [549, 52] width 46 height 10
click at [288, 30] on div "Purchase orders" at bounding box center [281, 30] width 53 height 17
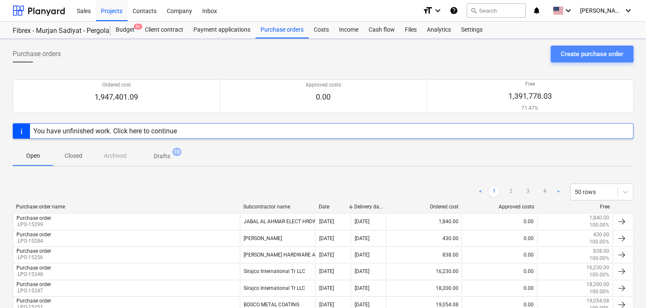
click at [584, 49] on div "Create purchase order" at bounding box center [592, 54] width 62 height 11
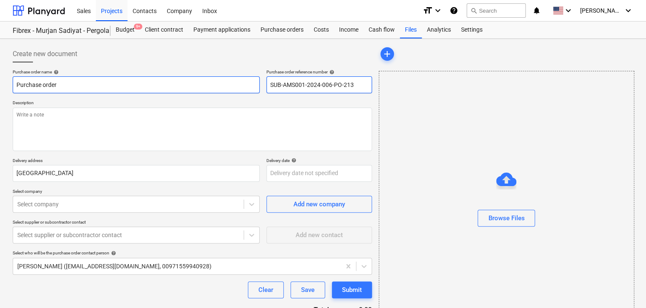
drag, startPoint x: 364, startPoint y: 85, endPoint x: 230, endPoint y: 77, distance: 134.5
click at [230, 77] on div "Purchase order name help Purchase order Purchase order reference number help SU…" at bounding box center [192, 81] width 359 height 24
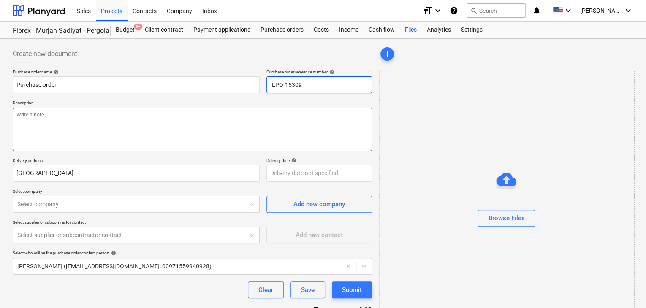
type input ".LPO-15309"
click at [231, 113] on textarea at bounding box center [192, 129] width 359 height 43
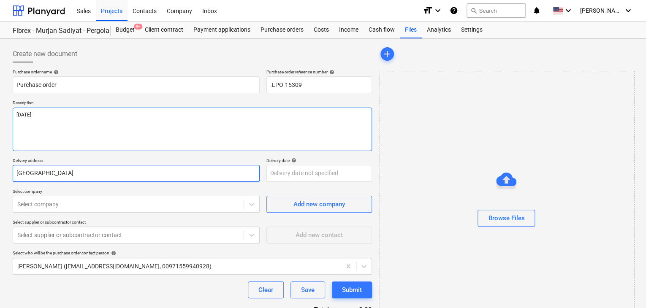
type textarea "[DATE]"
click at [140, 177] on input "[GEOGRAPHIC_DATA]" at bounding box center [136, 173] width 247 height 17
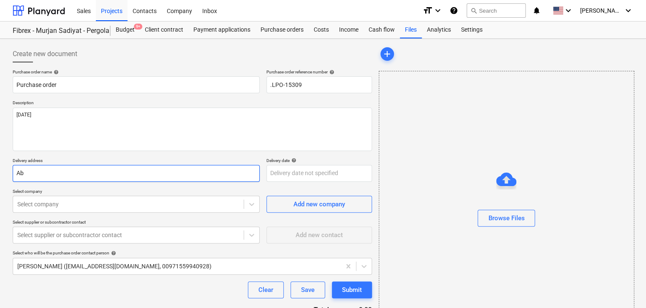
type input "A"
type input "LUCKY ENGINEERING SERVICES"
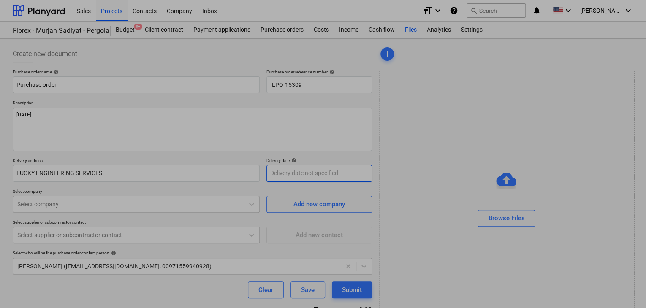
click at [292, 169] on body "Sales Projects Contacts Company Inbox format_size keyboard_arrow_down help sear…" at bounding box center [323, 154] width 646 height 308
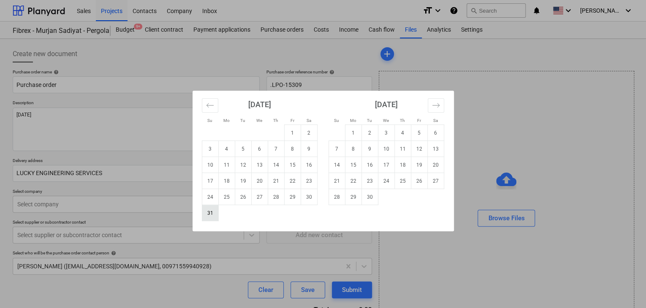
click at [209, 217] on td "31" at bounding box center [210, 213] width 16 height 16
type input "[DATE]"
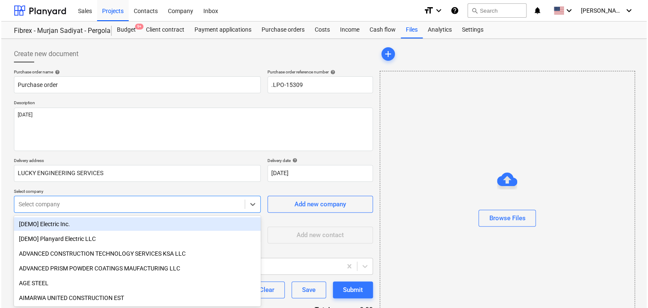
scroll to position [39, 0]
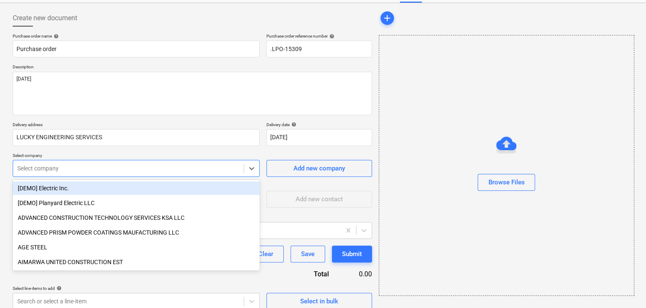
click at [92, 203] on body "Sales Projects Contacts Company Inbox format_size keyboard_arrow_down help sear…" at bounding box center [323, 118] width 646 height 308
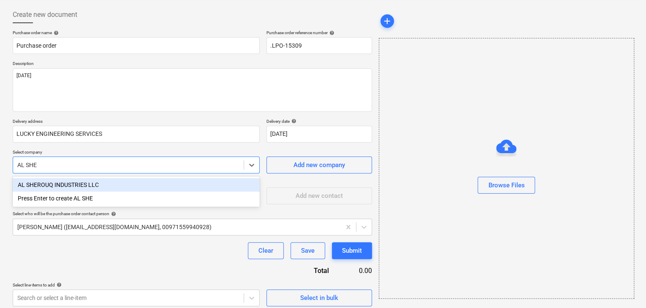
type input "[PERSON_NAME]"
click at [155, 188] on div "AL SHEROUQ INDUSTRIES LLC" at bounding box center [136, 185] width 247 height 14
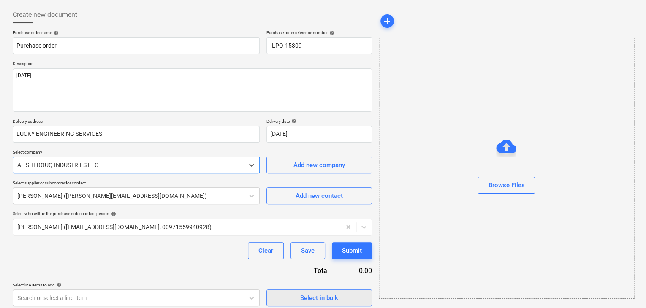
click at [293, 299] on span "Select in bulk" at bounding box center [319, 298] width 84 height 11
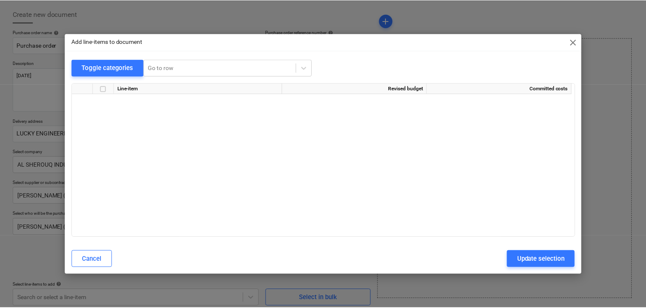
scroll to position [3562, 0]
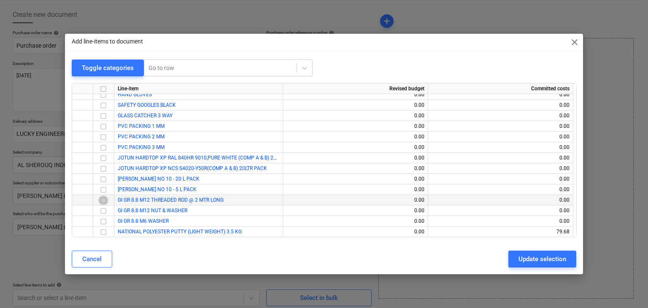
click at [100, 201] on input "checkbox" at bounding box center [103, 200] width 10 height 10
drag, startPoint x: 105, startPoint y: 210, endPoint x: 104, endPoint y: 215, distance: 5.6
click at [105, 209] on input "checkbox" at bounding box center [103, 211] width 10 height 10
click at [102, 221] on input "checkbox" at bounding box center [103, 222] width 10 height 10
drag, startPoint x: 546, startPoint y: 267, endPoint x: 483, endPoint y: 252, distance: 65.0
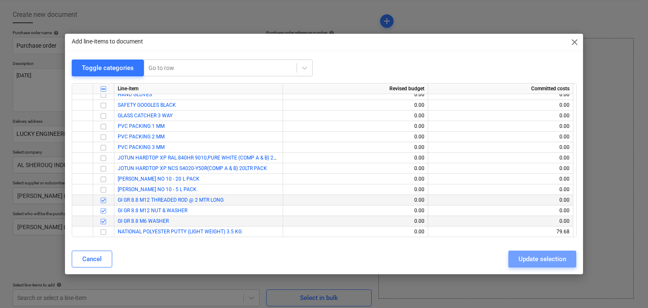
click at [545, 267] on button "Update selection" at bounding box center [543, 259] width 68 height 17
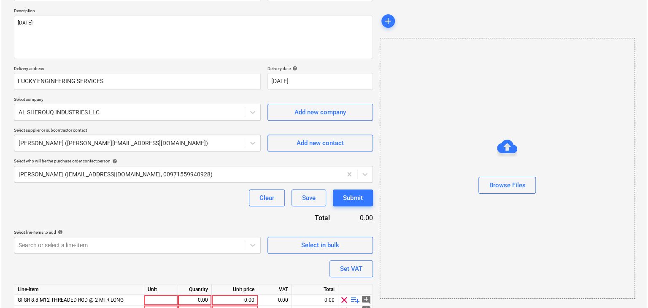
scroll to position [145, 0]
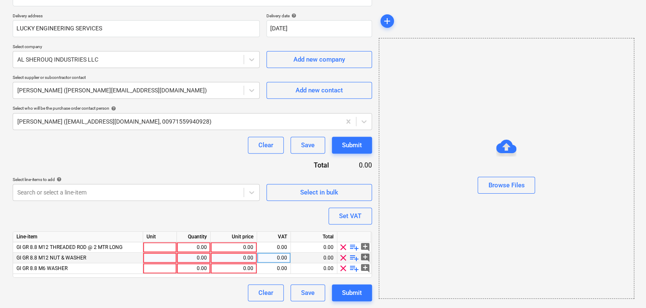
click at [144, 257] on div at bounding box center [160, 258] width 34 height 11
type input "SET"
click at [154, 268] on div at bounding box center [160, 268] width 34 height 11
type input "NOS"
click at [161, 249] on div at bounding box center [160, 247] width 34 height 11
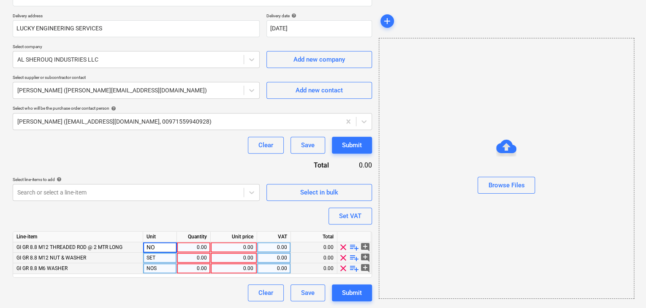
type input "NOS"
click at [193, 247] on div "0.00" at bounding box center [193, 247] width 27 height 11
type input "25"
type input "500"
type input "1000"
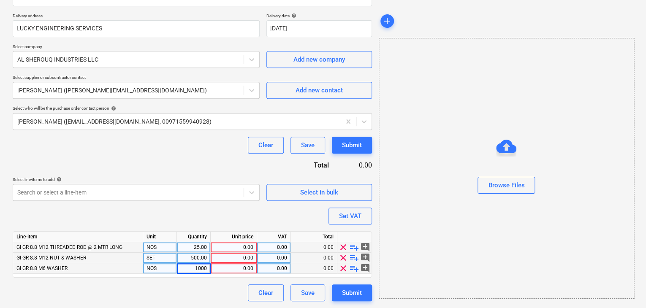
click at [245, 243] on div "0.00" at bounding box center [233, 247] width 39 height 11
type input "8"
type input "0.154"
type input "0.04"
click at [392, 232] on div "Browse Files" at bounding box center [506, 168] width 255 height 261
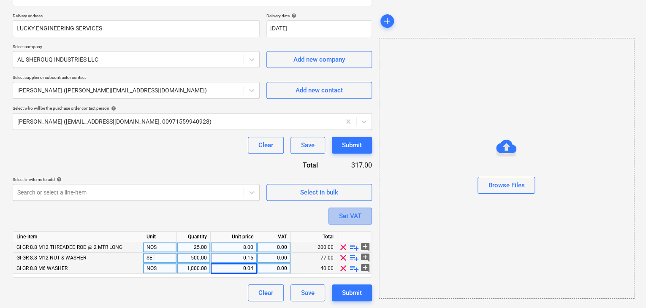
click at [362, 212] on button "Set VAT" at bounding box center [349, 216] width 43 height 17
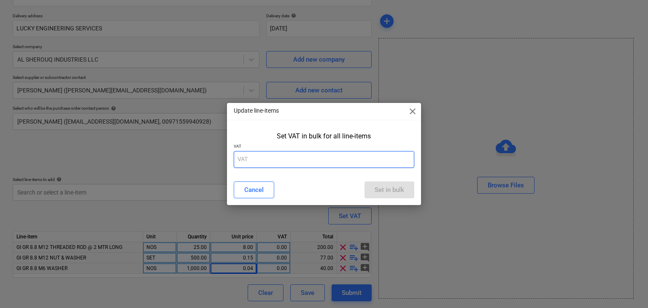
click at [257, 163] on input "text" at bounding box center [324, 159] width 181 height 17
type input "5"
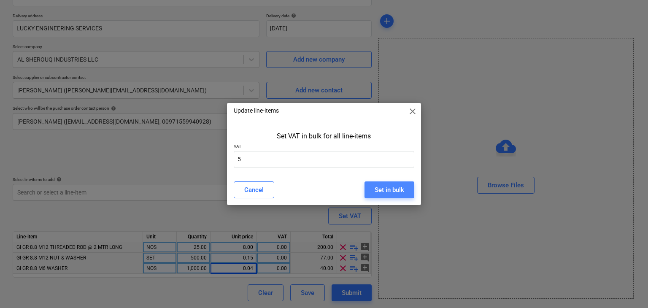
click at [387, 191] on div "Set in bulk" at bounding box center [390, 189] width 30 height 11
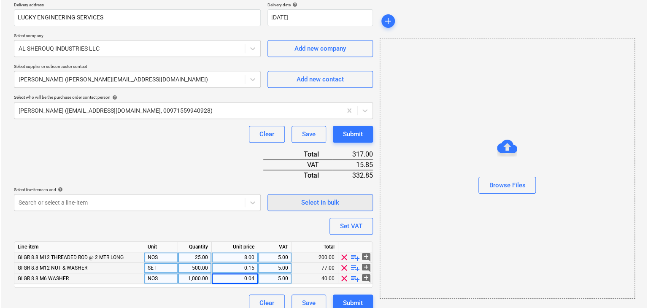
scroll to position [165, 0]
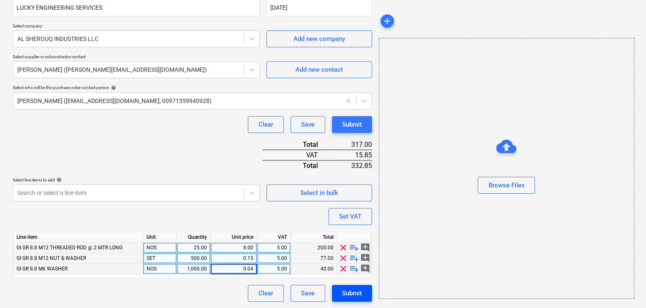
click at [348, 298] on div "Submit" at bounding box center [352, 293] width 20 height 11
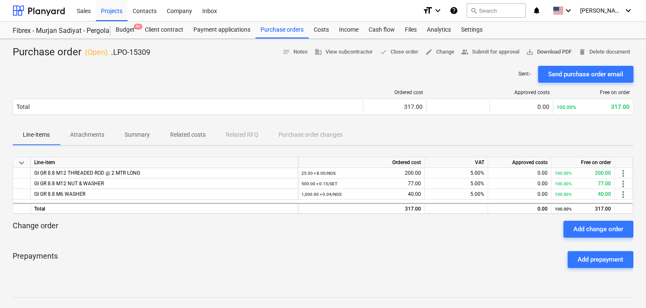
click at [562, 49] on span "save_alt Download PDF" at bounding box center [549, 52] width 46 height 10
click at [293, 25] on div "Purchase orders" at bounding box center [281, 30] width 53 height 17
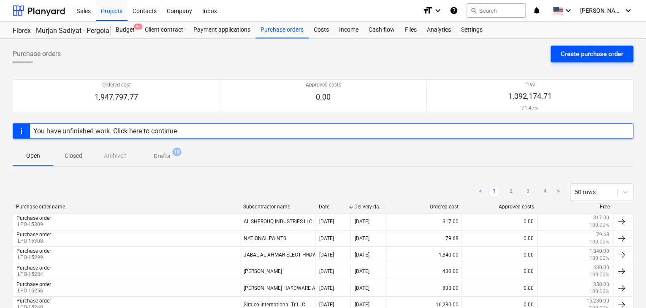
click at [592, 56] on div "Create purchase order" at bounding box center [592, 54] width 62 height 11
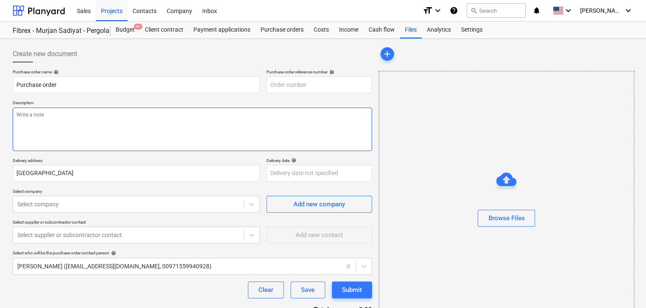
click at [241, 109] on textarea at bounding box center [192, 129] width 359 height 43
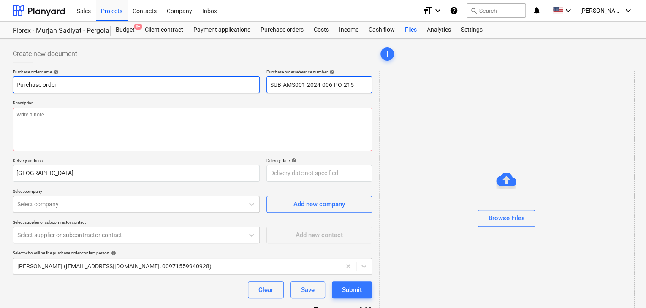
drag, startPoint x: 361, startPoint y: 82, endPoint x: 243, endPoint y: 82, distance: 118.2
click at [243, 82] on div "Purchase order name help Purchase order Purchase order reference number help SU…" at bounding box center [192, 81] width 359 height 24
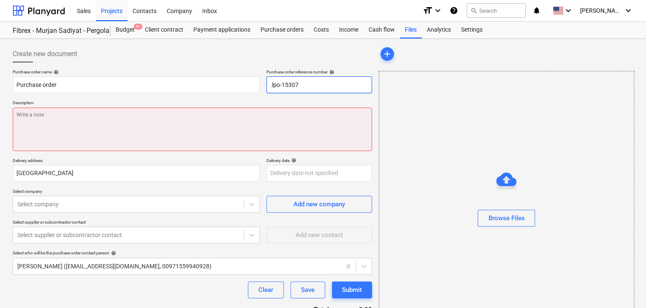
type input ".lpo-15307"
click at [55, 115] on textarea at bounding box center [192, 129] width 359 height 43
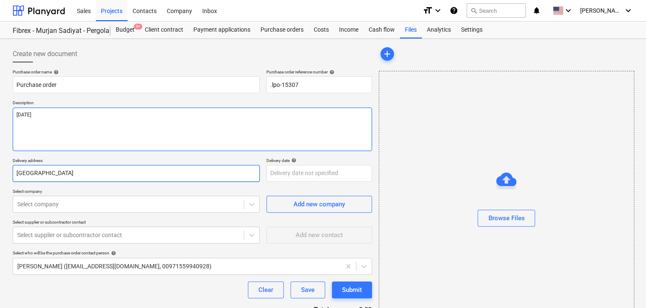
type textarea "[DATE]"
click at [43, 181] on input "[GEOGRAPHIC_DATA]" at bounding box center [136, 173] width 247 height 17
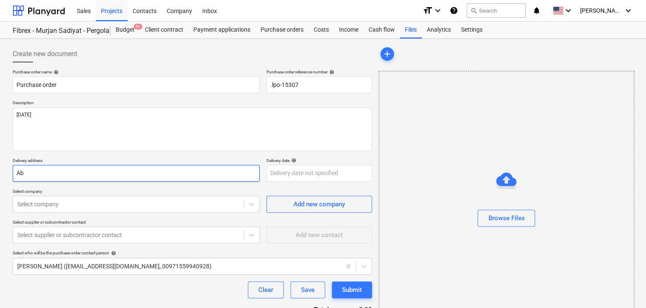
type input "A"
type input "LUCKY ENGINEERING SERVICES"
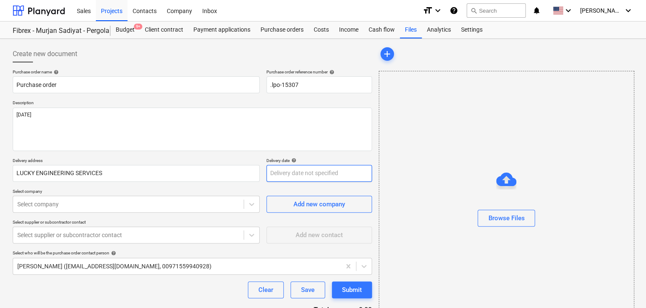
click at [281, 175] on body "Sales Projects Contacts Company Inbox format_size keyboard_arrow_down help sear…" at bounding box center [323, 154] width 646 height 308
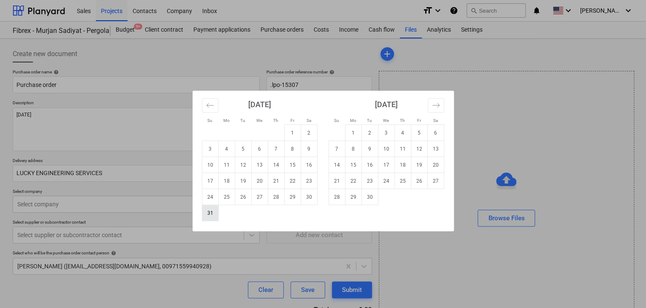
click at [206, 217] on td "31" at bounding box center [210, 213] width 16 height 16
type input "[DATE]"
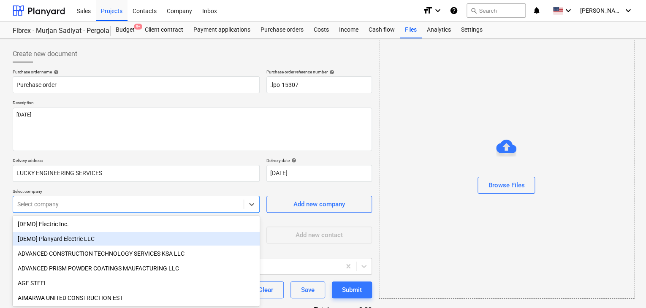
scroll to position [39, 0]
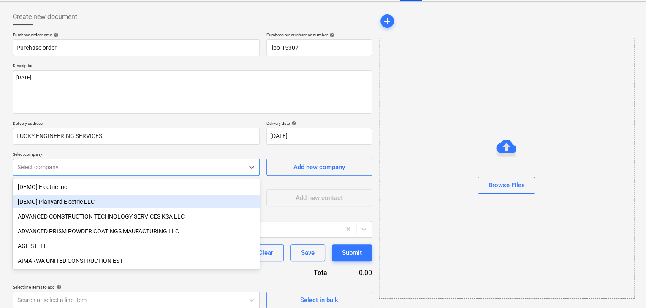
click at [35, 203] on body "Sales Projects Contacts Company Inbox format_size keyboard_arrow_down help sear…" at bounding box center [323, 117] width 646 height 308
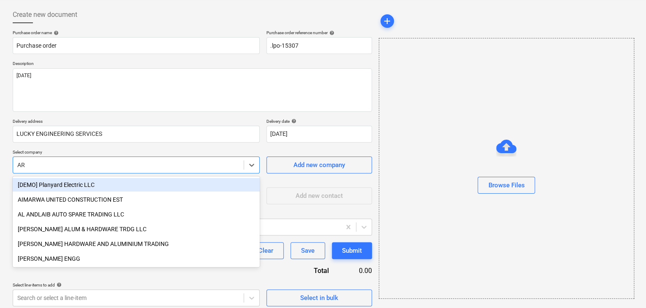
type input "ARI"
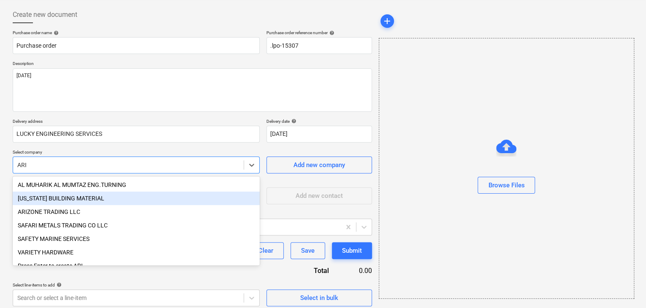
click at [47, 198] on div "[US_STATE] BUILDING MATERIAL" at bounding box center [136, 199] width 247 height 14
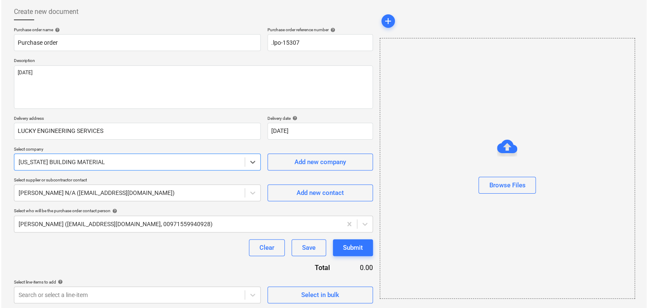
scroll to position [44, 0]
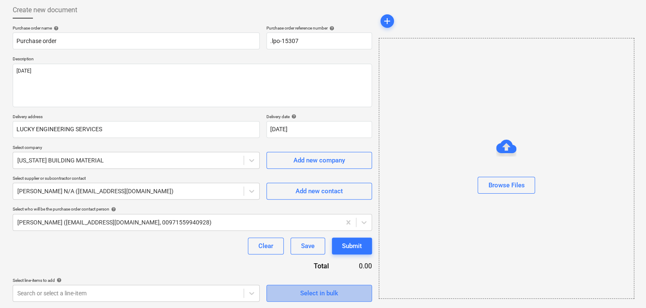
click at [289, 296] on span "Select in bulk" at bounding box center [319, 293] width 84 height 11
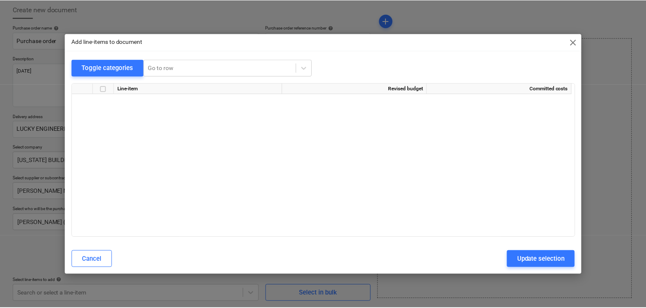
scroll to position [3562, 0]
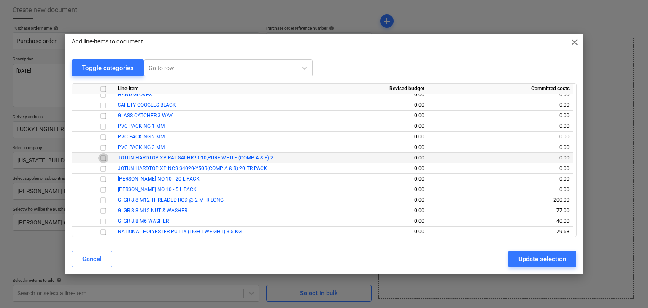
click at [103, 157] on input "checkbox" at bounding box center [103, 158] width 10 height 10
click at [105, 166] on input "checkbox" at bounding box center [103, 169] width 10 height 10
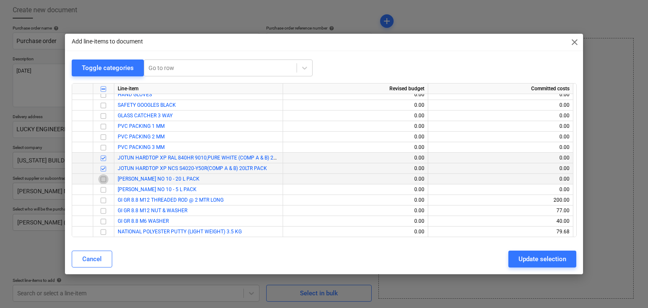
click at [102, 178] on input "checkbox" at bounding box center [103, 179] width 10 height 10
click at [105, 188] on input "checkbox" at bounding box center [103, 190] width 10 height 10
drag, startPoint x: 535, startPoint y: 260, endPoint x: 382, endPoint y: 229, distance: 156.9
click at [535, 260] on div "Update selection" at bounding box center [543, 259] width 48 height 11
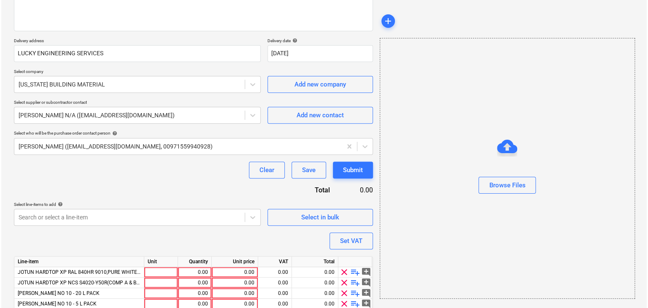
scroll to position [155, 0]
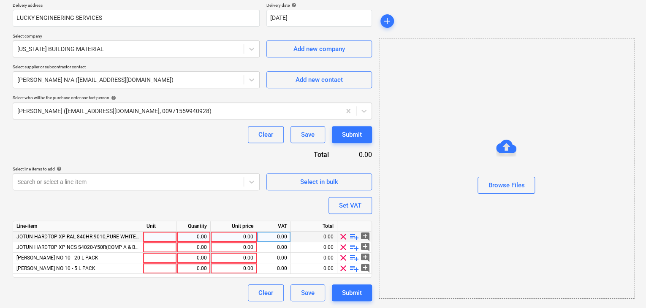
click at [157, 234] on div at bounding box center [160, 237] width 34 height 11
type input "GLN"
type input "DRUM"
type input "GLN"
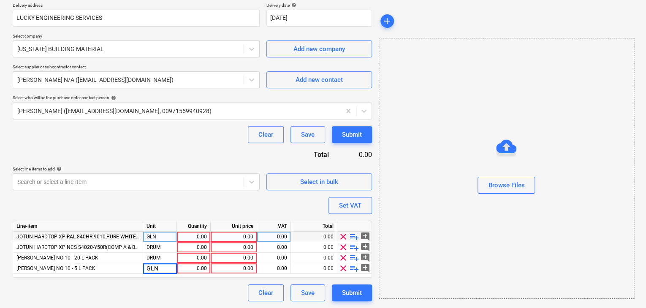
click at [189, 235] on div "0.00" at bounding box center [193, 237] width 27 height 11
type input "1"
click at [235, 235] on div "0.00" at bounding box center [233, 237] width 39 height 11
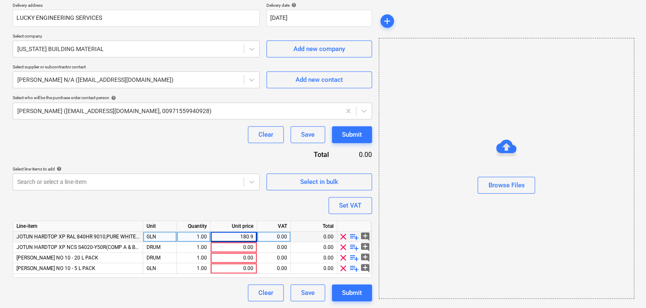
type input "180.95"
type input "723.80"
type input "300"
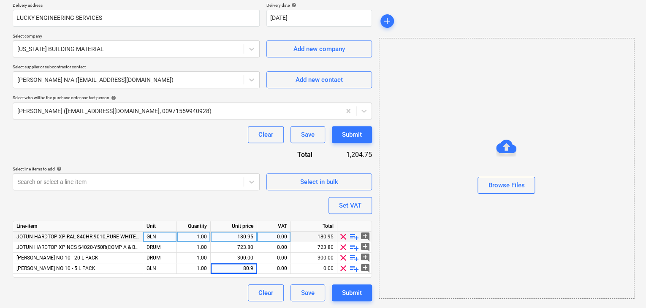
type input "80.95"
click at [449, 215] on div "Browse Files" at bounding box center [506, 168] width 255 height 261
click at [351, 201] on div "Set VAT" at bounding box center [350, 205] width 22 height 11
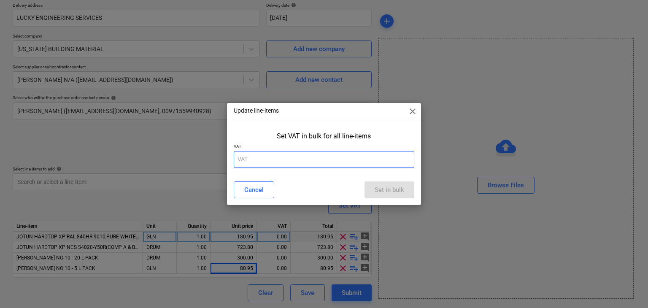
click at [269, 161] on input "text" at bounding box center [324, 159] width 181 height 17
type input "5"
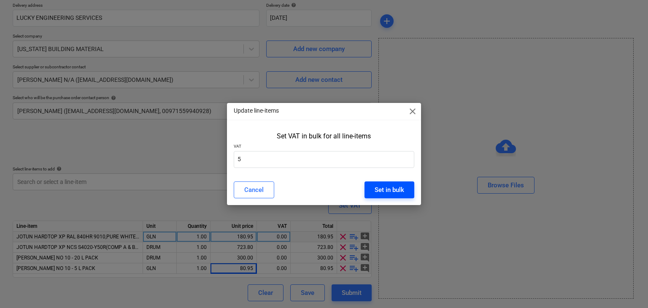
click at [385, 190] on div "Set in bulk" at bounding box center [390, 189] width 30 height 11
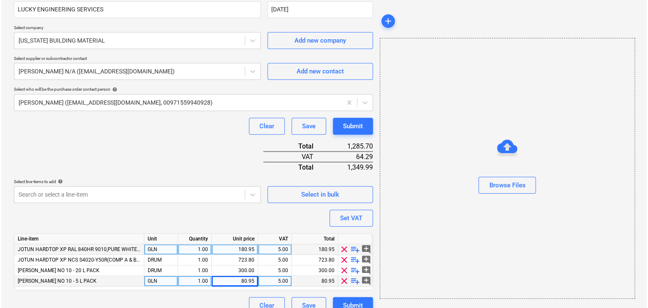
scroll to position [176, 0]
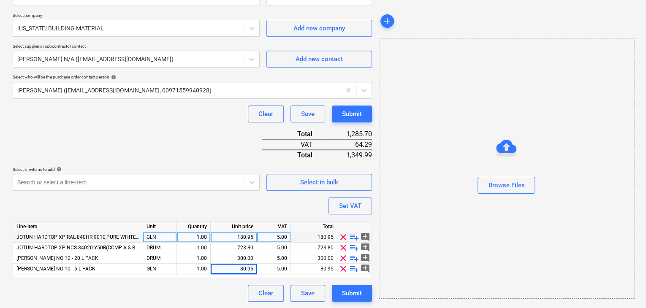
click at [356, 283] on div "Purchase order name help Purchase order Purchase order reference number help .l…" at bounding box center [192, 97] width 359 height 409
click at [348, 290] on div "Submit" at bounding box center [352, 293] width 20 height 11
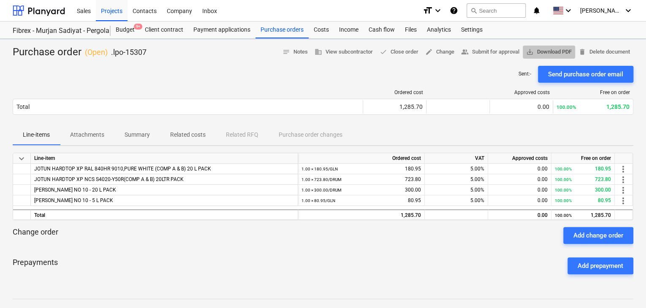
click at [554, 52] on span "save_alt Download PDF" at bounding box center [549, 52] width 46 height 10
click at [283, 30] on div "Purchase orders" at bounding box center [281, 30] width 53 height 17
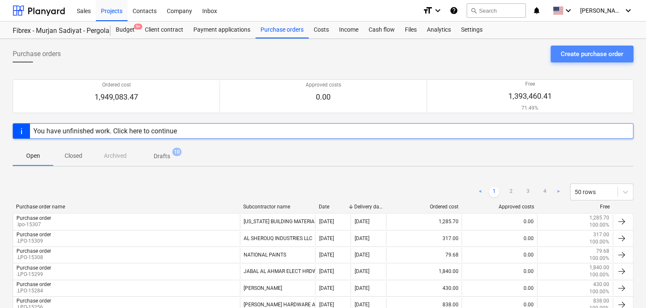
click at [572, 54] on div "Create purchase order" at bounding box center [592, 54] width 62 height 11
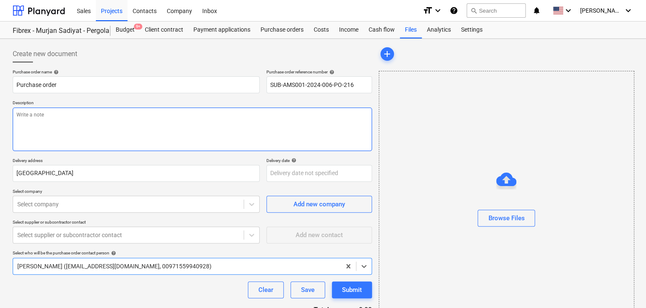
click at [268, 120] on textarea at bounding box center [192, 129] width 359 height 43
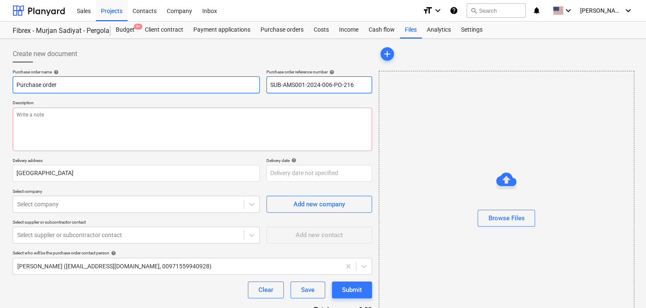
drag, startPoint x: 357, startPoint y: 85, endPoint x: 226, endPoint y: 81, distance: 130.5
click at [226, 81] on div "Purchase order name help Purchase order Purchase order reference number help SU…" at bounding box center [192, 81] width 359 height 24
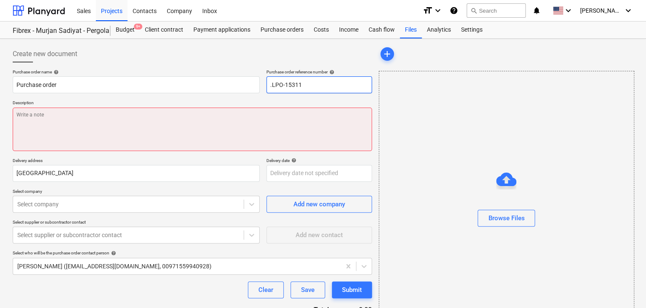
type input ".LPO-15311"
click at [73, 114] on textarea at bounding box center [192, 129] width 359 height 43
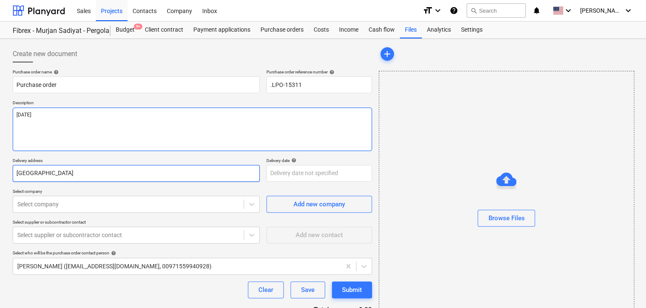
type textarea "[DATE]"
click at [52, 176] on input "[GEOGRAPHIC_DATA]" at bounding box center [136, 173] width 247 height 17
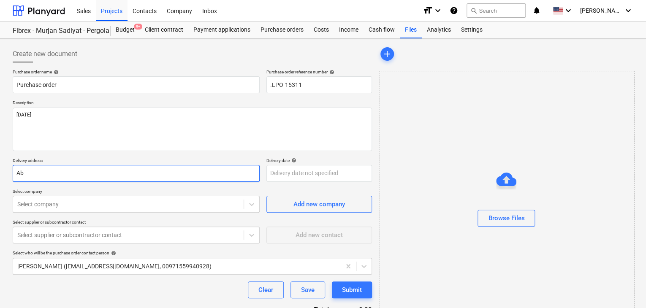
type input "A"
type input "LUCKY ENGINEERING SERVICES"
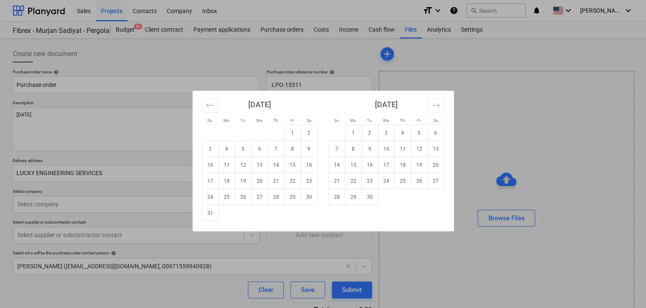
click at [279, 174] on body "Sales Projects Contacts Company Inbox format_size keyboard_arrow_down help sear…" at bounding box center [323, 154] width 646 height 308
click at [213, 214] on td "31" at bounding box center [210, 213] width 16 height 16
type input "[DATE]"
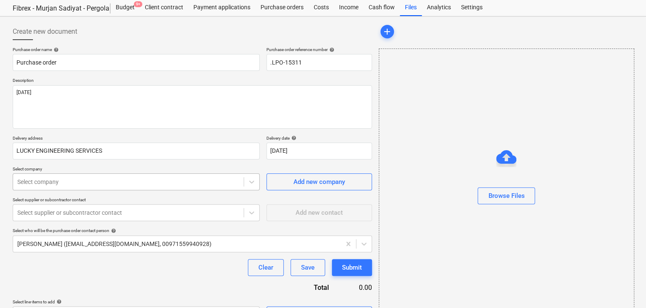
click at [46, 206] on body "Sales Projects Contacts Company Inbox format_size keyboard_arrow_down help sear…" at bounding box center [323, 132] width 646 height 308
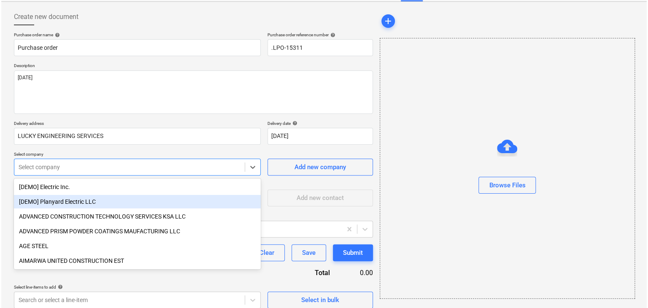
scroll to position [39, 0]
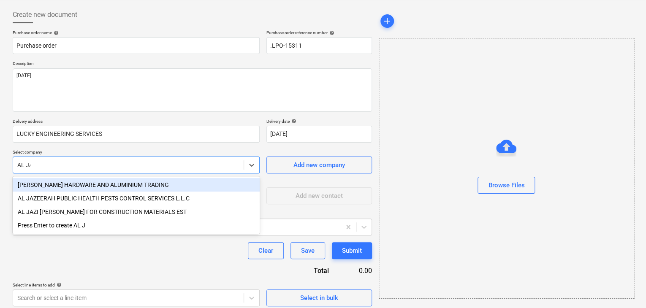
type input "AL JAW"
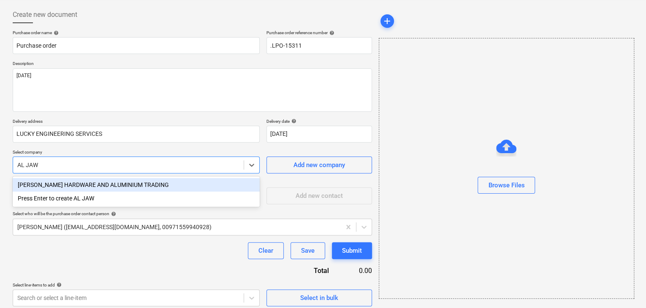
click at [86, 178] on div "[PERSON_NAME] HARDWARE AND ALUMINIUM TRADING" at bounding box center [136, 185] width 247 height 14
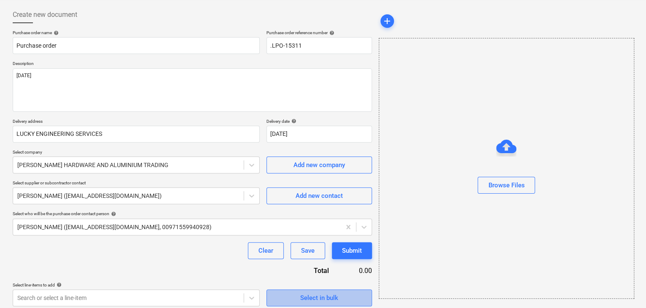
click at [291, 293] on span "Select in bulk" at bounding box center [319, 298] width 84 height 11
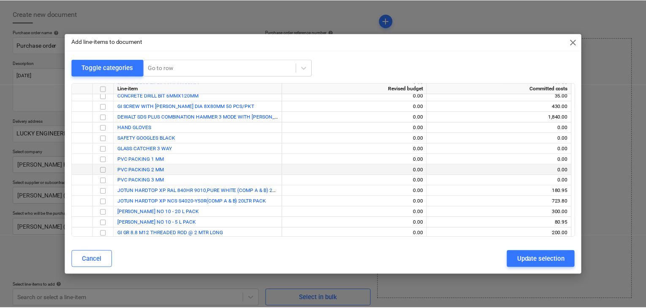
scroll to position [3477, 0]
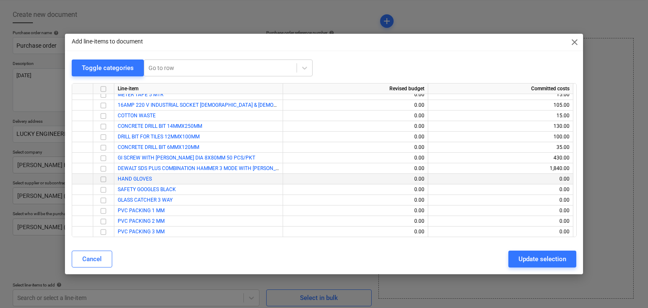
click at [106, 180] on input "checkbox" at bounding box center [103, 179] width 10 height 10
click at [105, 189] on input "checkbox" at bounding box center [103, 190] width 10 height 10
click at [543, 260] on div "Update selection" at bounding box center [543, 259] width 48 height 11
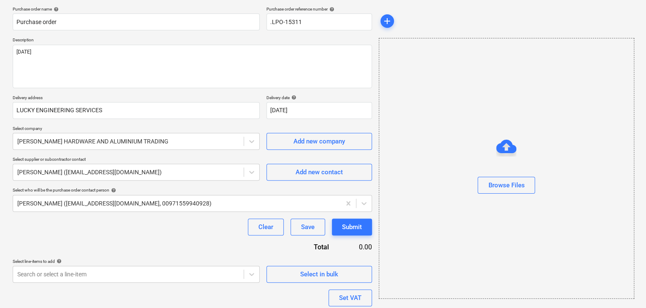
scroll to position [134, 0]
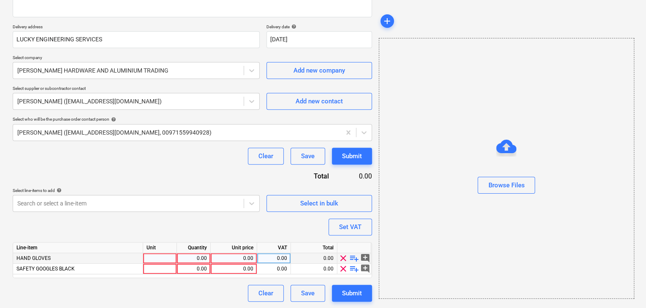
click at [156, 255] on div at bounding box center [160, 258] width 34 height 11
type input "DZN"
click at [149, 269] on div at bounding box center [160, 269] width 34 height 11
type input "PCS"
click at [198, 256] on div "0.00" at bounding box center [193, 258] width 27 height 11
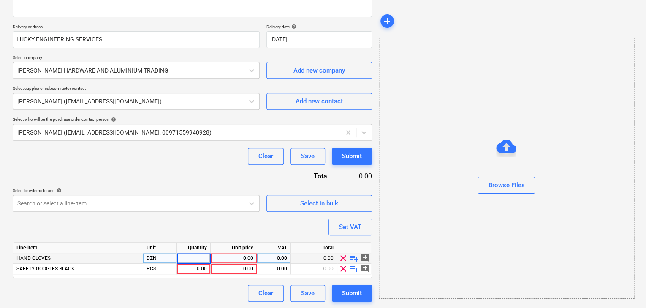
type input "3"
type input "36"
click at [233, 256] on div "0.00" at bounding box center [233, 258] width 39 height 11
type input "8.40"
click at [415, 247] on div "Browse Files" at bounding box center [506, 168] width 255 height 261
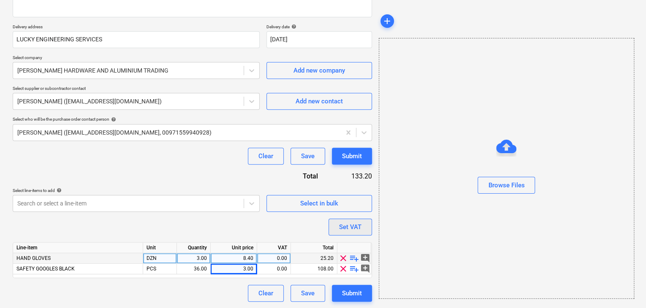
click at [353, 225] on div "Set VAT" at bounding box center [350, 227] width 22 height 11
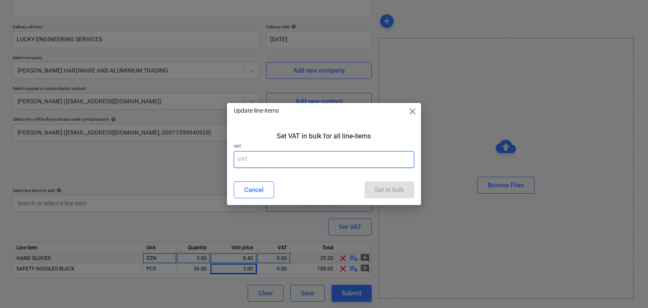
click at [258, 163] on input "text" at bounding box center [324, 159] width 181 height 17
type input "5"
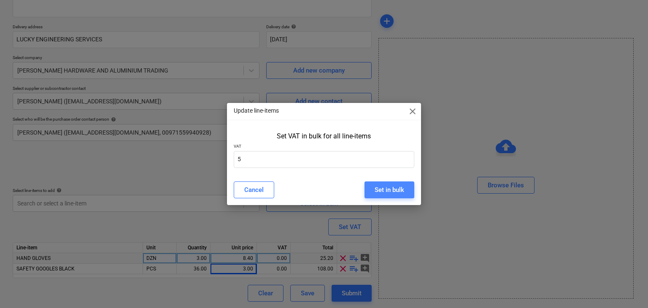
click at [380, 188] on div "Set in bulk" at bounding box center [390, 189] width 30 height 11
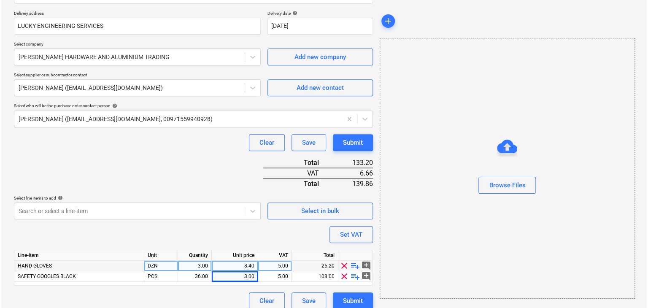
scroll to position [155, 0]
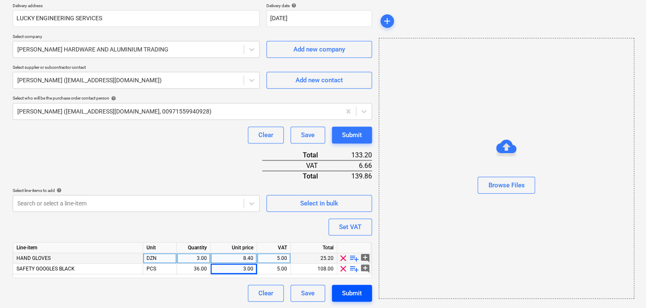
click at [363, 300] on button "Submit" at bounding box center [352, 293] width 40 height 17
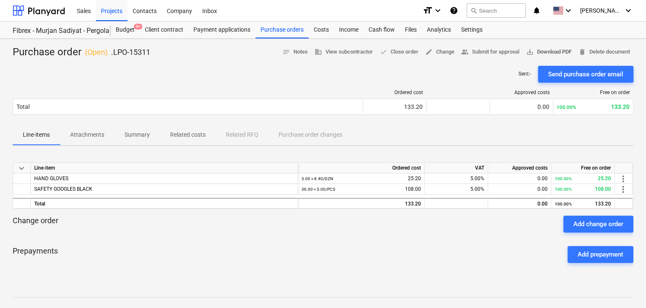
click at [544, 52] on span "save_alt Download PDF" at bounding box center [549, 52] width 46 height 10
click at [275, 32] on div "Purchase orders" at bounding box center [281, 30] width 53 height 17
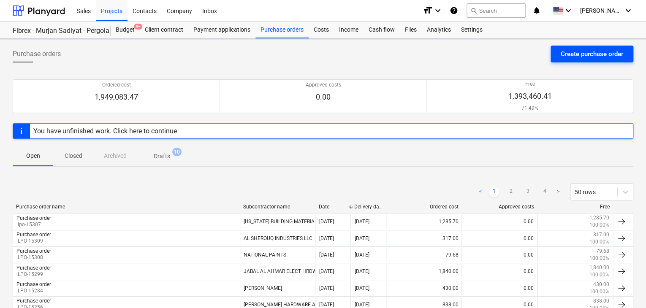
click at [589, 53] on div "Create purchase order" at bounding box center [592, 54] width 62 height 11
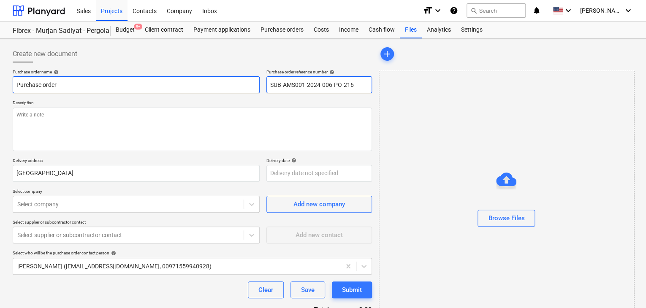
drag, startPoint x: 353, startPoint y: 83, endPoint x: 222, endPoint y: 77, distance: 131.0
click at [222, 77] on div "Purchase order name help Purchase order Purchase order reference number help SU…" at bounding box center [192, 81] width 359 height 24
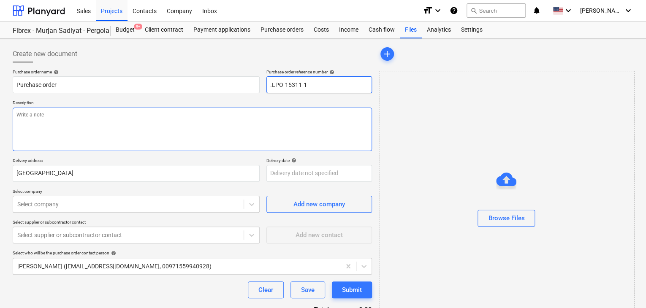
type input ".LPO-15311-1"
click at [117, 123] on textarea at bounding box center [192, 129] width 359 height 43
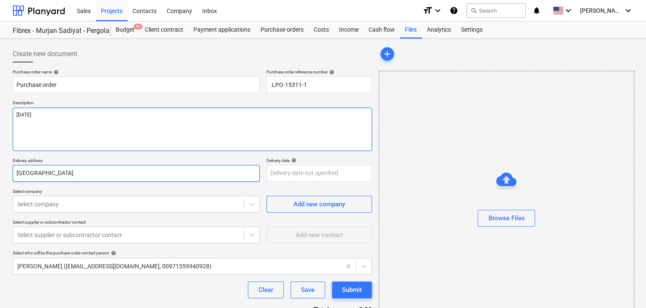
type textarea "[DATE]"
click at [40, 178] on input "[GEOGRAPHIC_DATA]" at bounding box center [136, 173] width 247 height 17
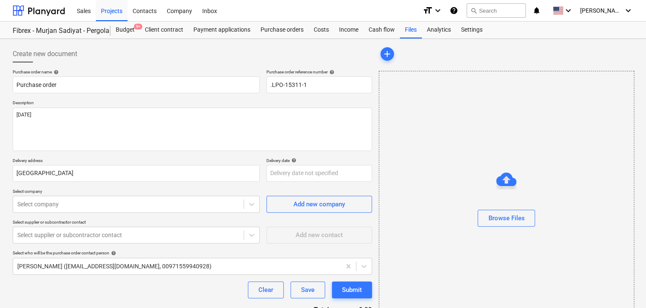
click at [49, 163] on p "Delivery address" at bounding box center [136, 161] width 247 height 7
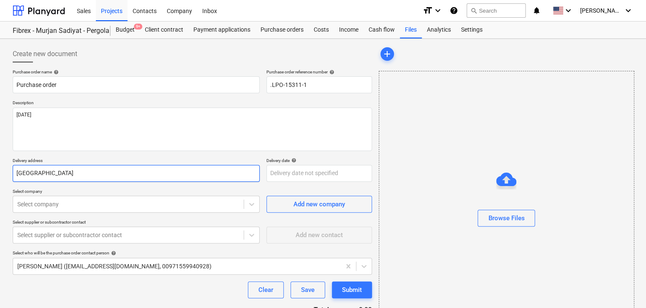
click at [51, 173] on input "[GEOGRAPHIC_DATA]" at bounding box center [136, 173] width 247 height 17
type input "A"
type input "LUCKY ENGINEERING SERVICES"
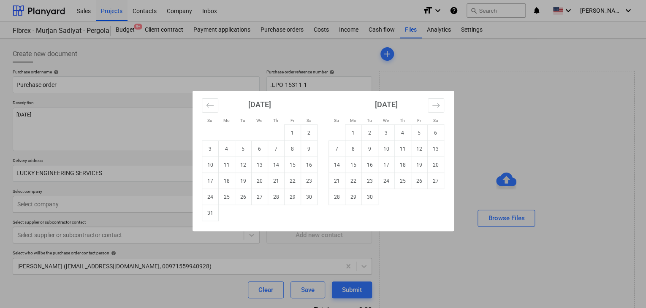
click at [280, 173] on body "Sales Projects Contacts Company Inbox format_size keyboard_arrow_down help sear…" at bounding box center [323, 154] width 646 height 308
click at [211, 211] on td "31" at bounding box center [210, 213] width 16 height 16
type input "[DATE]"
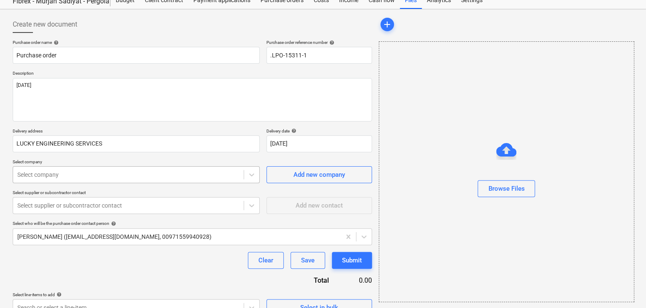
click at [54, 203] on body "Sales Projects Contacts Company Inbox format_size keyboard_arrow_down help sear…" at bounding box center [323, 124] width 646 height 308
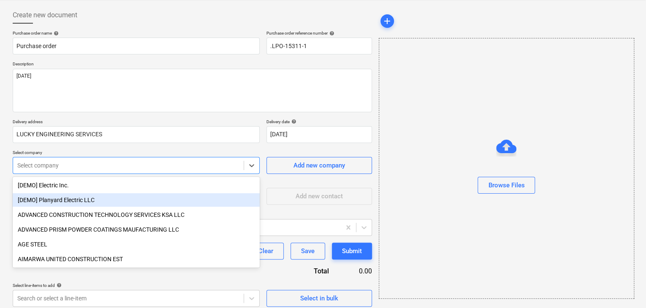
scroll to position [39, 0]
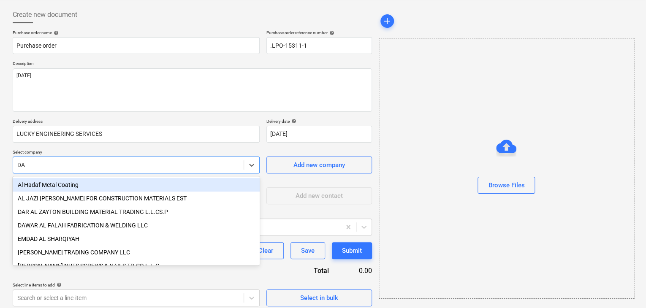
type input "DAR"
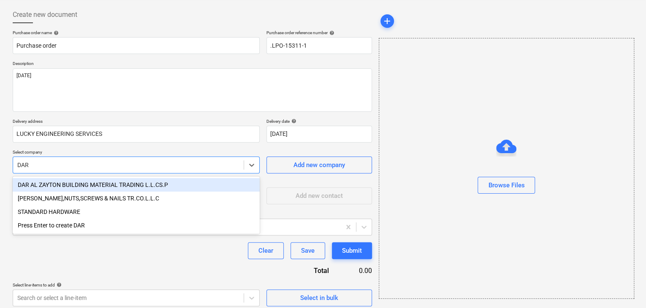
click at [72, 186] on div "DAR AL ZAYTON BUILDING MATERIAL TRADING L.L.CS.P" at bounding box center [136, 185] width 247 height 14
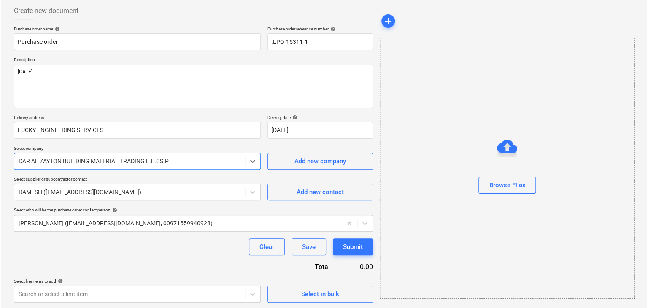
scroll to position [44, 0]
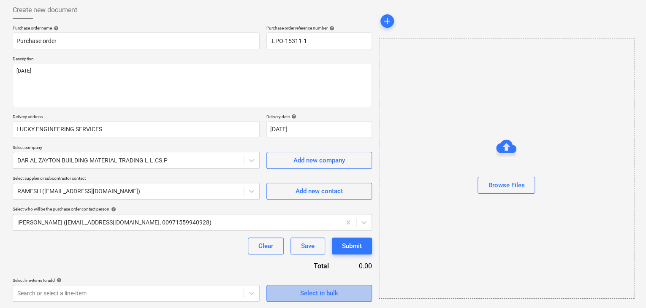
click at [287, 294] on span "Select in bulk" at bounding box center [319, 293] width 84 height 11
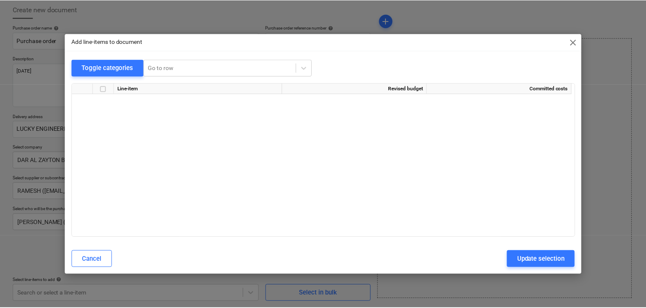
scroll to position [3562, 0]
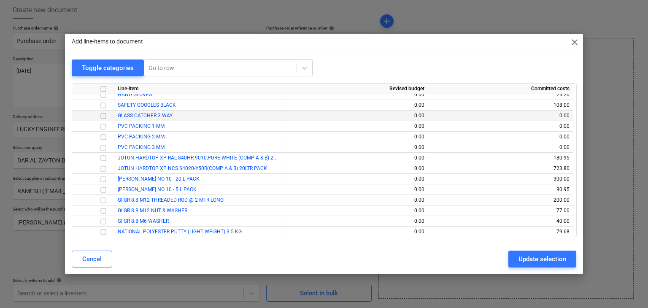
click at [100, 115] on input "checkbox" at bounding box center [103, 116] width 10 height 10
click at [106, 125] on input "checkbox" at bounding box center [103, 127] width 10 height 10
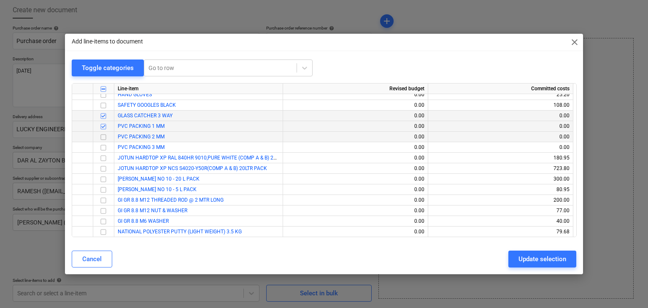
click at [106, 135] on input "checkbox" at bounding box center [103, 137] width 10 height 10
click at [106, 146] on input "checkbox" at bounding box center [103, 148] width 10 height 10
click at [536, 257] on div "Update selection" at bounding box center [543, 259] width 48 height 11
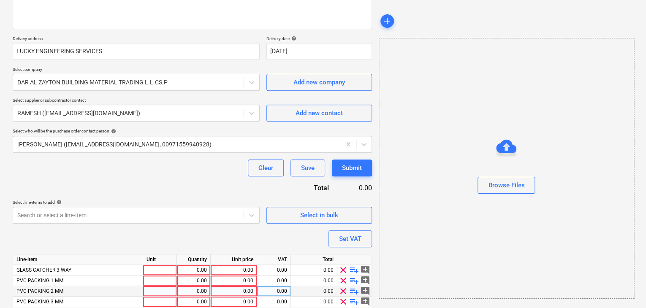
scroll to position [155, 0]
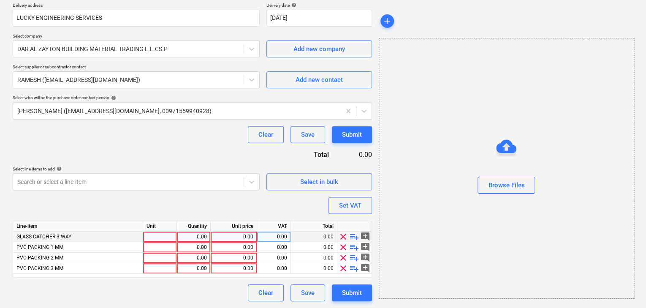
click at [163, 238] on div at bounding box center [160, 237] width 34 height 11
type input "NOS"
type input "PKT"
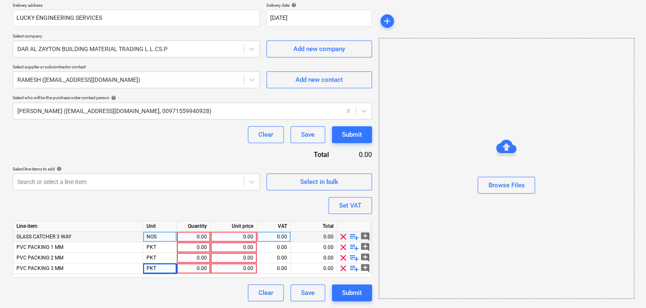
click at [192, 236] on div "0.00" at bounding box center [193, 237] width 27 height 11
type input "4"
click at [243, 239] on div "0.00" at bounding box center [233, 237] width 39 height 11
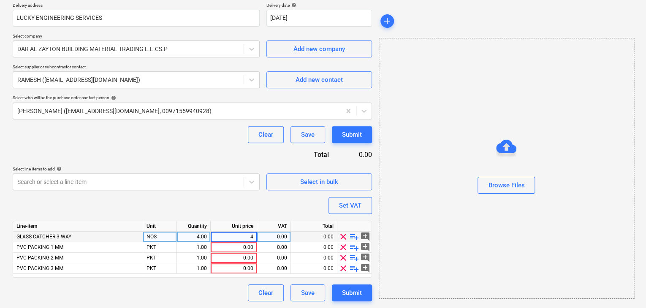
type input "45"
type input "50"
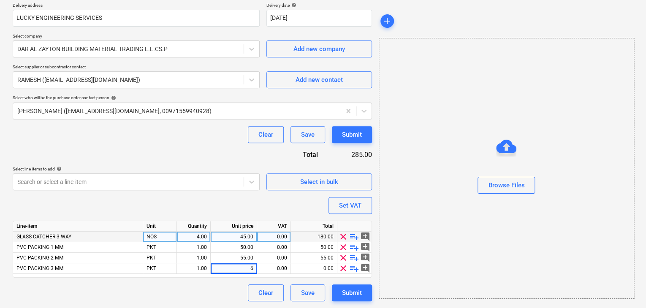
type input "60"
click at [428, 205] on div "Browse Files" at bounding box center [506, 168] width 255 height 261
click at [366, 203] on button "Set VAT" at bounding box center [349, 205] width 43 height 17
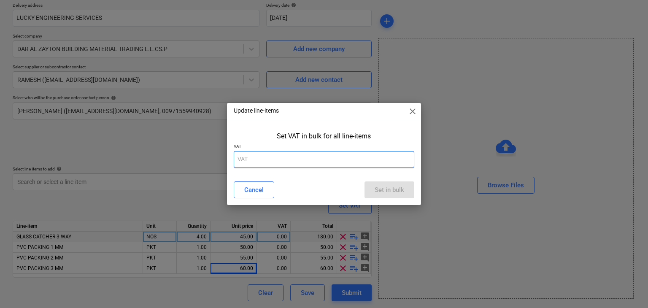
click at [263, 157] on input "text" at bounding box center [324, 159] width 181 height 17
type input "5"
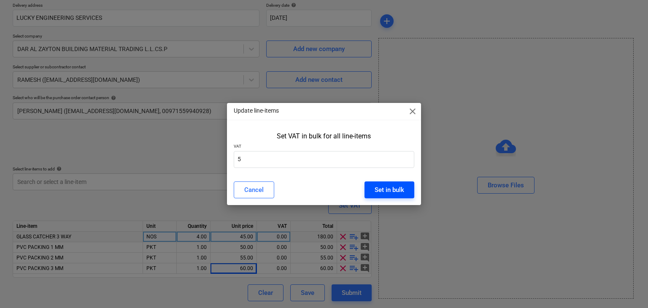
click at [388, 189] on div "Set in bulk" at bounding box center [390, 189] width 30 height 11
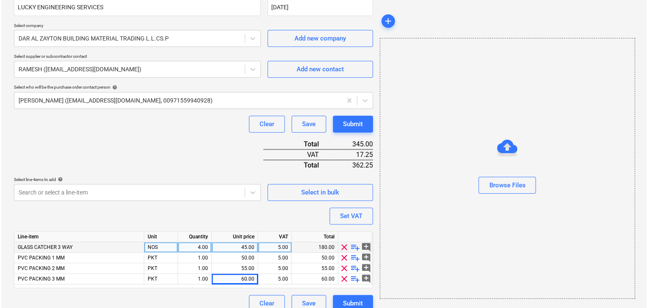
scroll to position [176, 0]
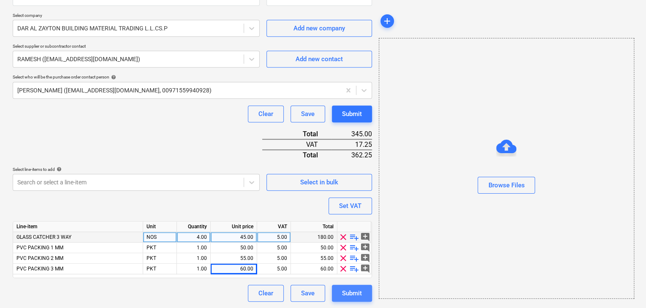
click at [348, 289] on div "Submit" at bounding box center [352, 293] width 20 height 11
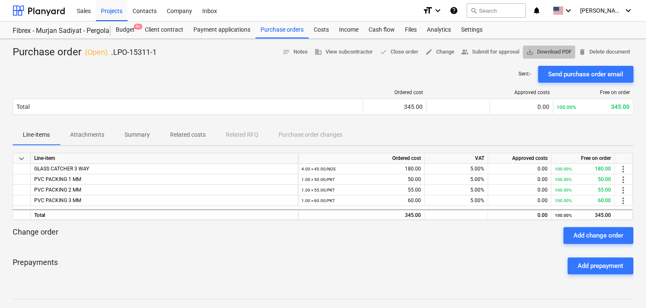
click at [561, 49] on span "save_alt Download PDF" at bounding box center [549, 52] width 46 height 10
